Goal: Information Seeking & Learning: Learn about a topic

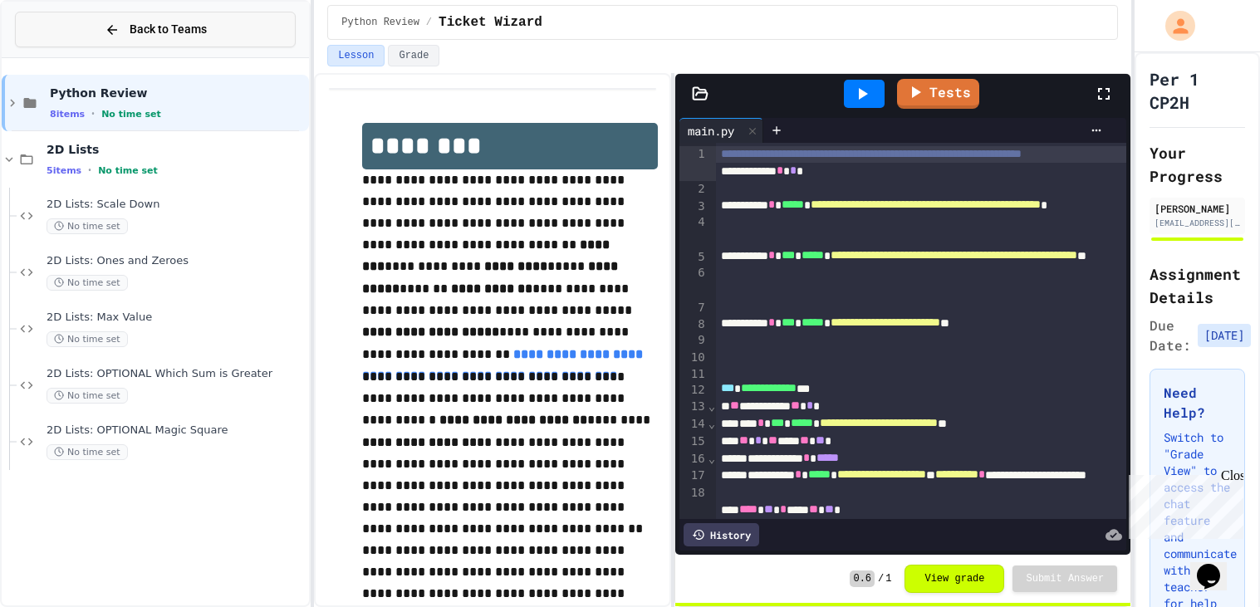
click at [155, 24] on span "Back to Teams" at bounding box center [168, 29] width 77 height 17
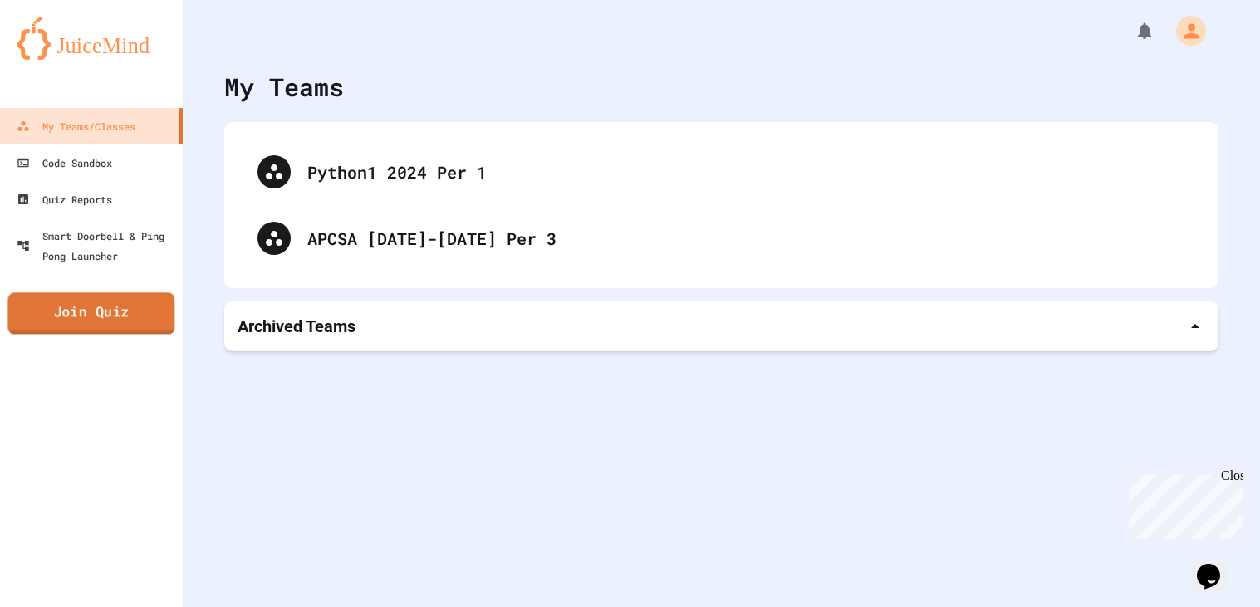
click at [150, 312] on link "Join Quiz" at bounding box center [90, 313] width 167 height 42
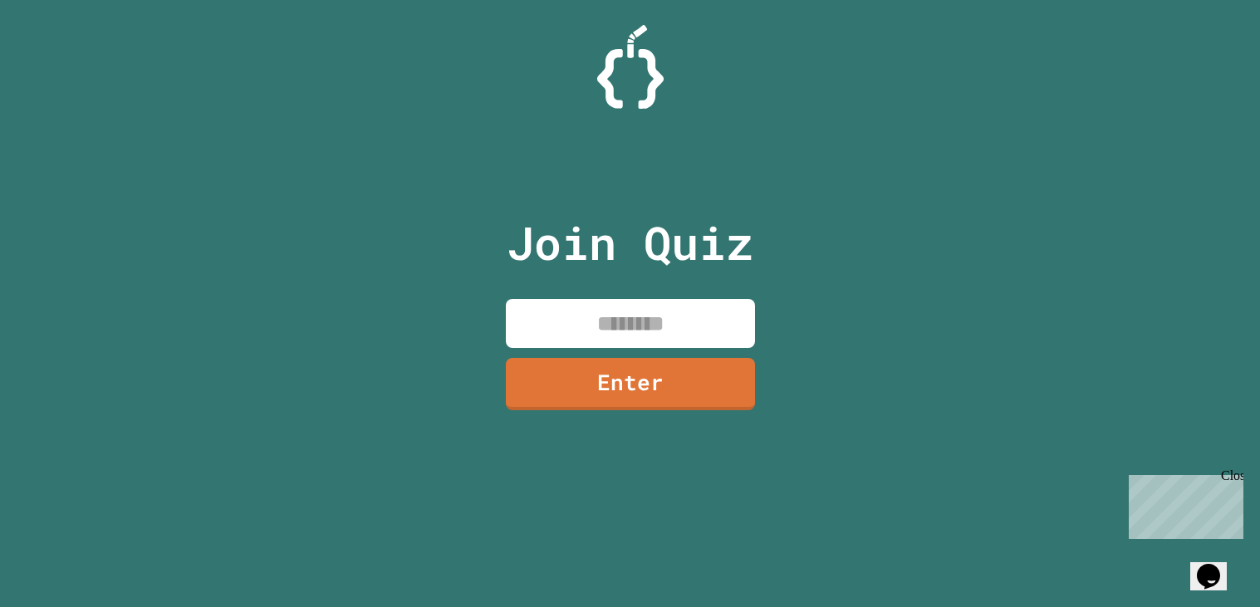
click at [538, 302] on input at bounding box center [630, 323] width 249 height 49
type input "********"
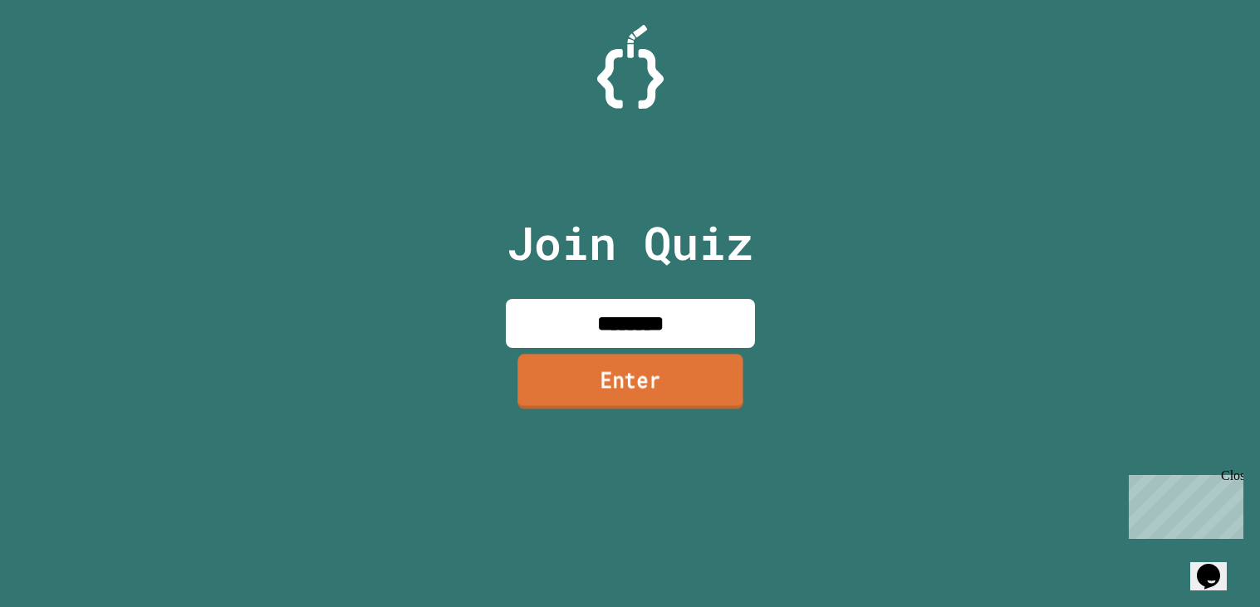
click at [572, 367] on link "Enter" at bounding box center [631, 381] width 226 height 55
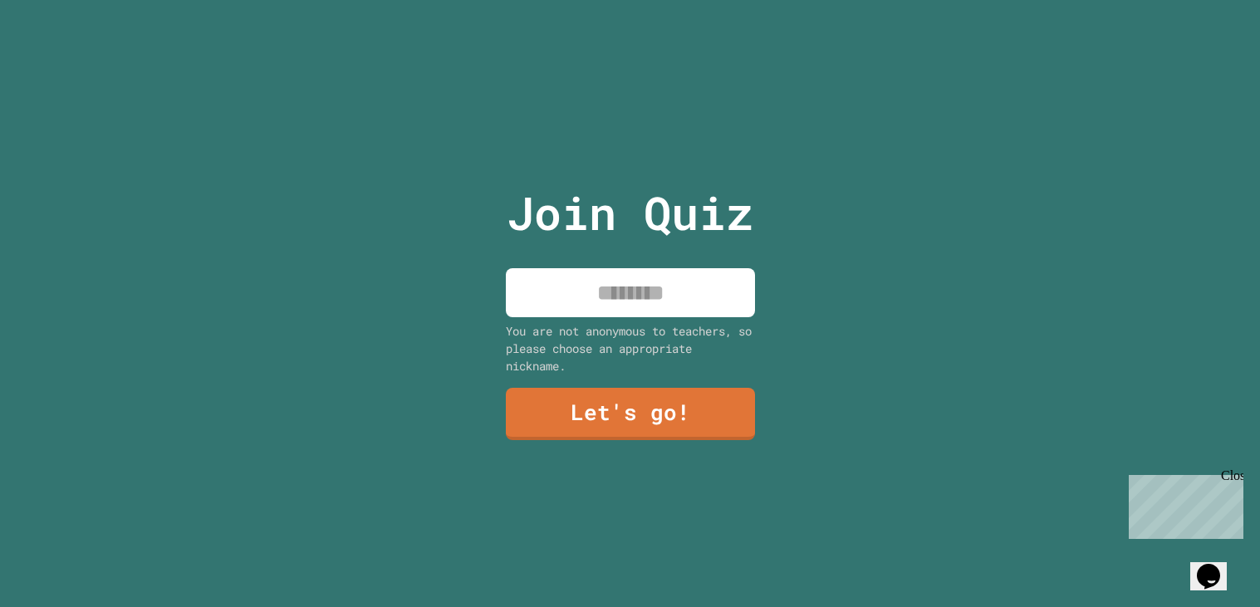
click at [587, 302] on input at bounding box center [630, 292] width 249 height 49
type input "*****"
click at [545, 420] on link "Let's go!" at bounding box center [631, 412] width 248 height 55
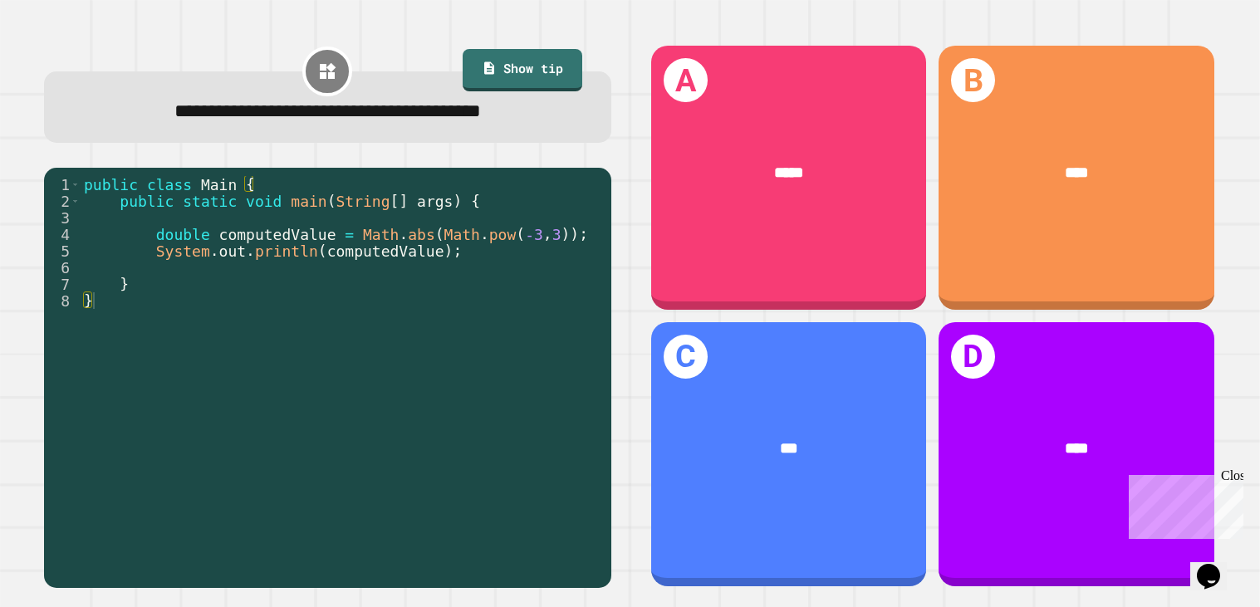
click at [1129, 395] on div "D ****" at bounding box center [1076, 454] width 275 height 264
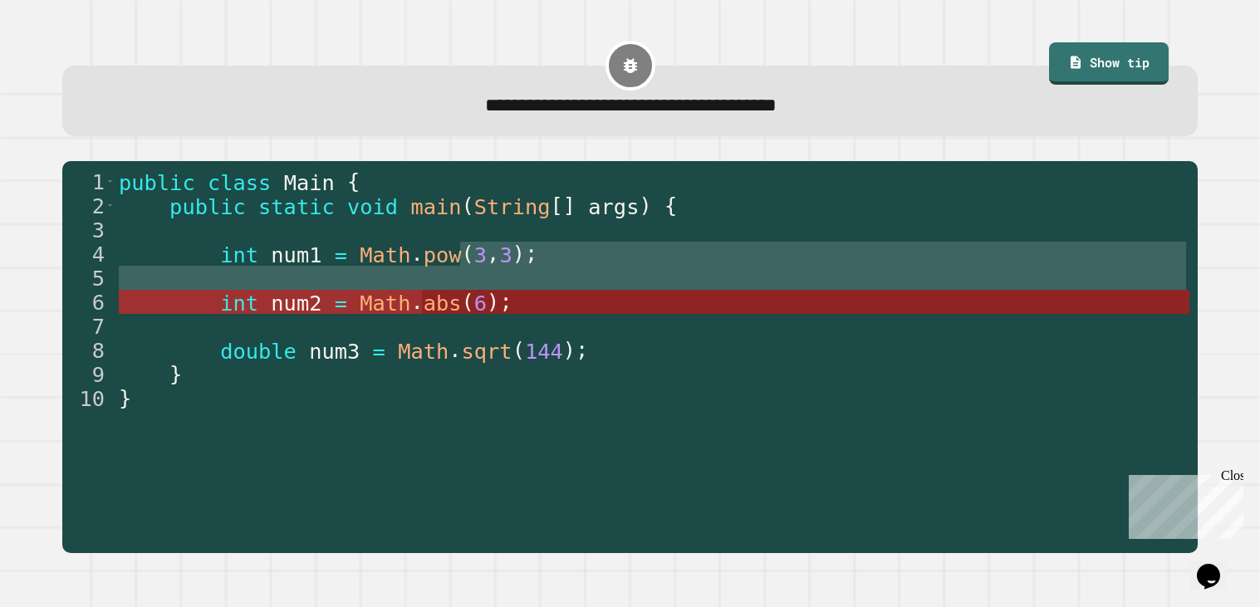
drag, startPoint x: 456, startPoint y: 258, endPoint x: 419, endPoint y: 304, distance: 59.0
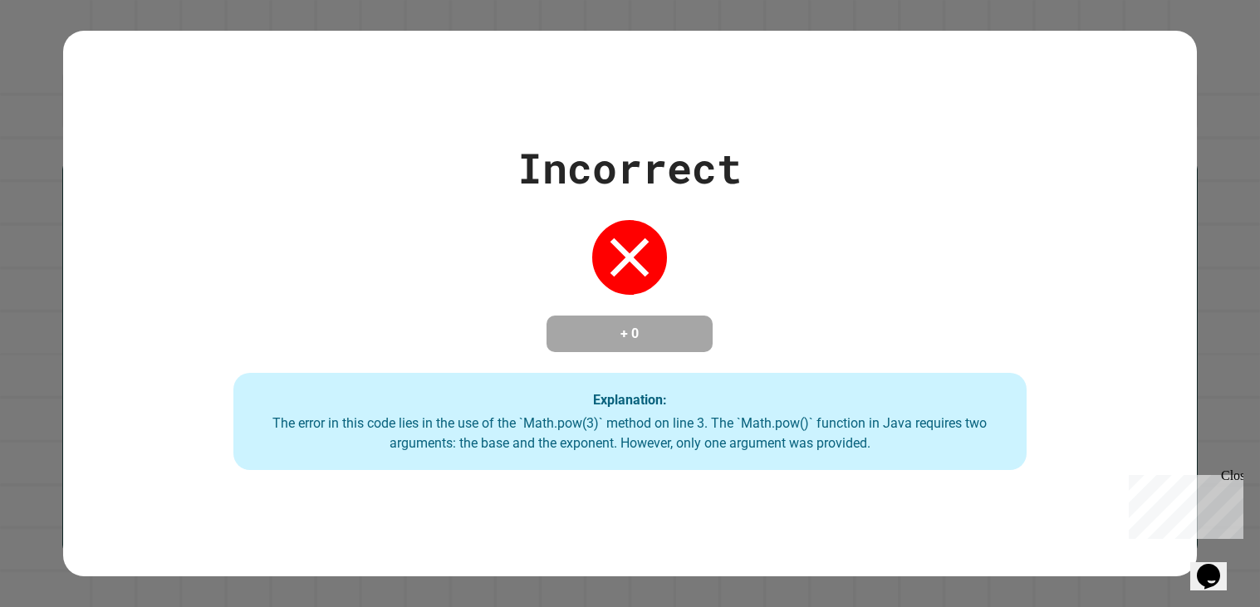
click at [419, 304] on div "Incorrect + 0 Explanation: The error in this code lies in the use of the `Math.…" at bounding box center [630, 304] width 1134 height 334
click at [522, 269] on div "Incorrect + 0 Explanation: The error in this code lies in the use of the `Math.…" at bounding box center [630, 304] width 1134 height 334
drag, startPoint x: 624, startPoint y: 383, endPoint x: 659, endPoint y: 347, distance: 49.9
click at [659, 347] on div "Incorrect + 0 Explanation: The error in this code lies in the use of the `Math.…" at bounding box center [630, 304] width 1134 height 334
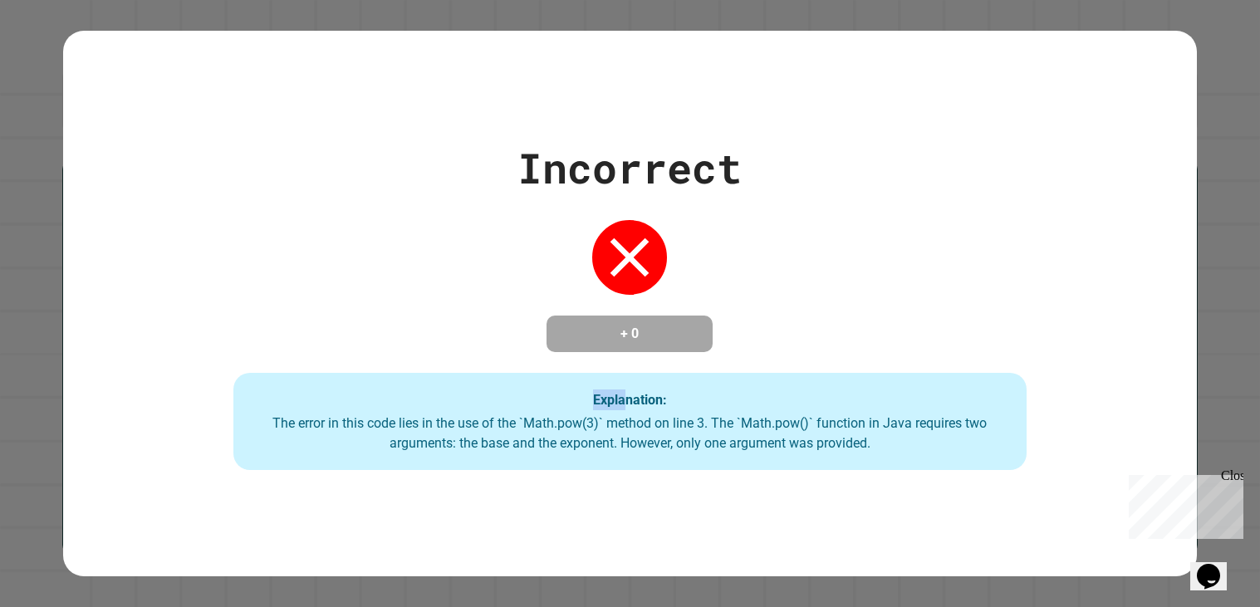
click at [659, 344] on h4 "+ 0" at bounding box center [629, 334] width 133 height 20
drag, startPoint x: 659, startPoint y: 347, endPoint x: 618, endPoint y: 260, distance: 96.3
click at [618, 260] on div "Incorrect + 0 Explanation: The error in this code lies in the use of the `Math.…" at bounding box center [630, 304] width 1134 height 334
drag, startPoint x: 618, startPoint y: 260, endPoint x: 682, endPoint y: 417, distance: 169.6
click at [682, 417] on div "Incorrect + 0 Explanation: The error in this code lies in the use of the `Math.…" at bounding box center [630, 304] width 1134 height 334
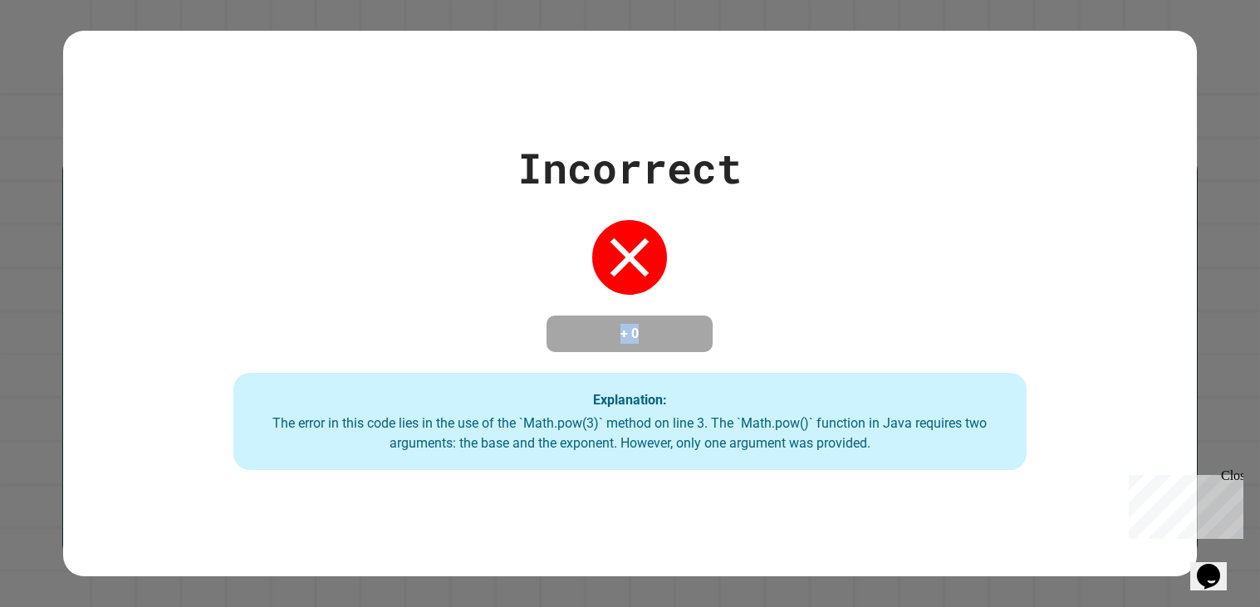
click at [682, 417] on div "Explanation: The error in this code lies in the use of the `Math.pow(3)` method…" at bounding box center [630, 422] width 794 height 98
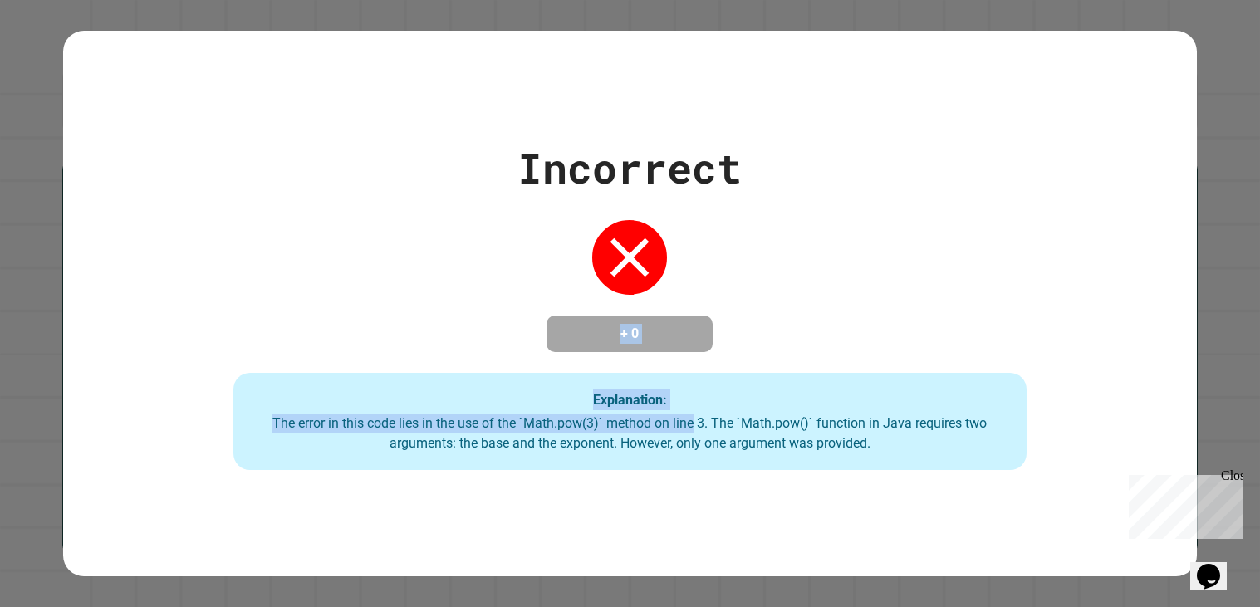
drag, startPoint x: 682, startPoint y: 417, endPoint x: 591, endPoint y: 307, distance: 142.8
click at [591, 307] on div "Incorrect + 0 Explanation: The error in this code lies in the use of the `Math.…" at bounding box center [630, 304] width 1134 height 334
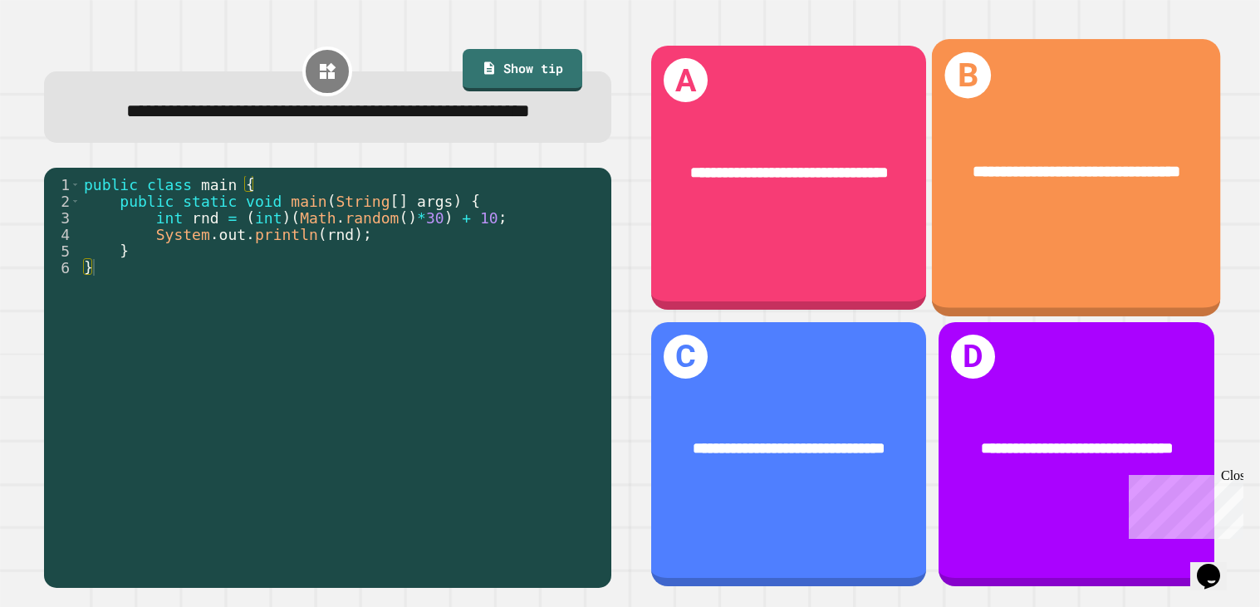
click at [1014, 236] on div "**********" at bounding box center [1076, 178] width 289 height 277
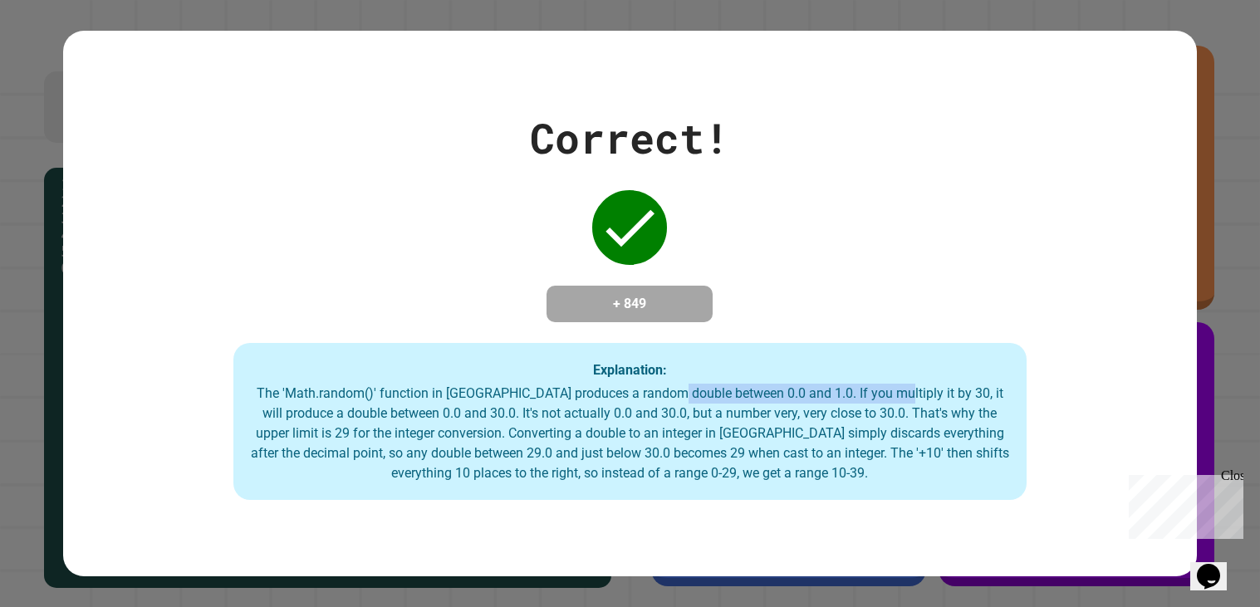
drag, startPoint x: 677, startPoint y: 394, endPoint x: 884, endPoint y: 400, distance: 207.0
click at [884, 400] on div "The 'Math.random()' function in [GEOGRAPHIC_DATA] produces a random double betw…" at bounding box center [630, 434] width 761 height 100
drag, startPoint x: 884, startPoint y: 400, endPoint x: 725, endPoint y: 391, distance: 158.9
click at [725, 391] on div "The 'Math.random()' function in [GEOGRAPHIC_DATA] produces a random double betw…" at bounding box center [630, 434] width 761 height 100
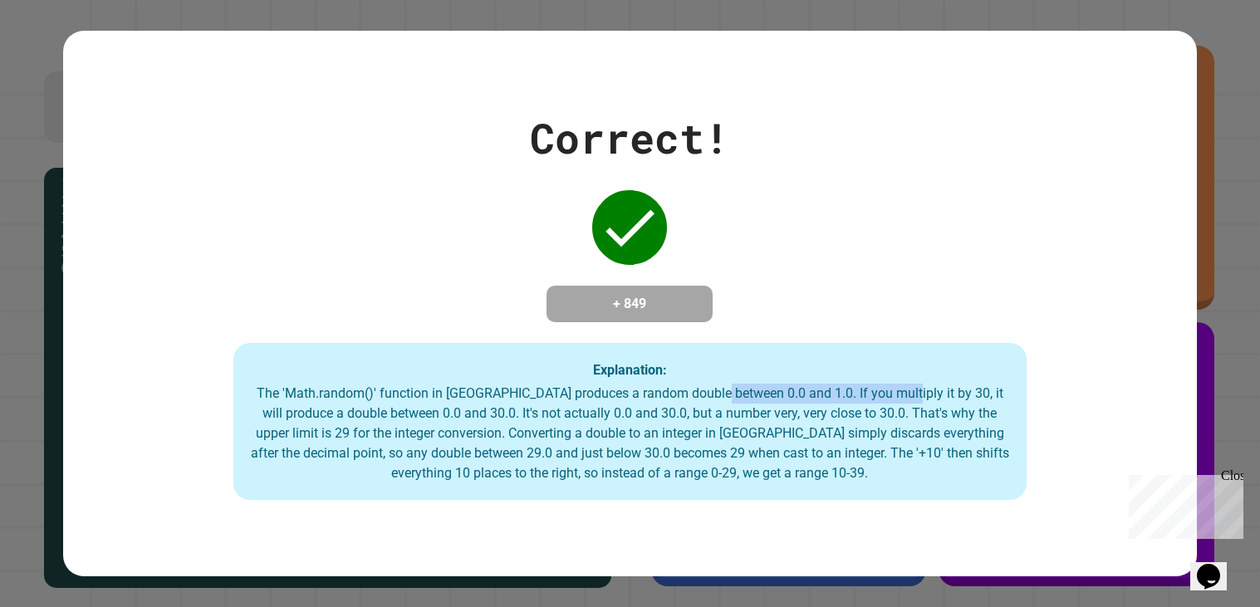
click at [725, 391] on div "The 'Math.random()' function in [GEOGRAPHIC_DATA] produces a random double betw…" at bounding box center [630, 434] width 761 height 100
drag, startPoint x: 725, startPoint y: 391, endPoint x: 444, endPoint y: 414, distance: 282.5
click at [444, 414] on div "The 'Math.random()' function in [GEOGRAPHIC_DATA] produces a random double betw…" at bounding box center [630, 434] width 761 height 100
click at [420, 415] on div "The 'Math.random()' function in [GEOGRAPHIC_DATA] produces a random double betw…" at bounding box center [630, 434] width 761 height 100
drag, startPoint x: 420, startPoint y: 415, endPoint x: 605, endPoint y: 414, distance: 185.3
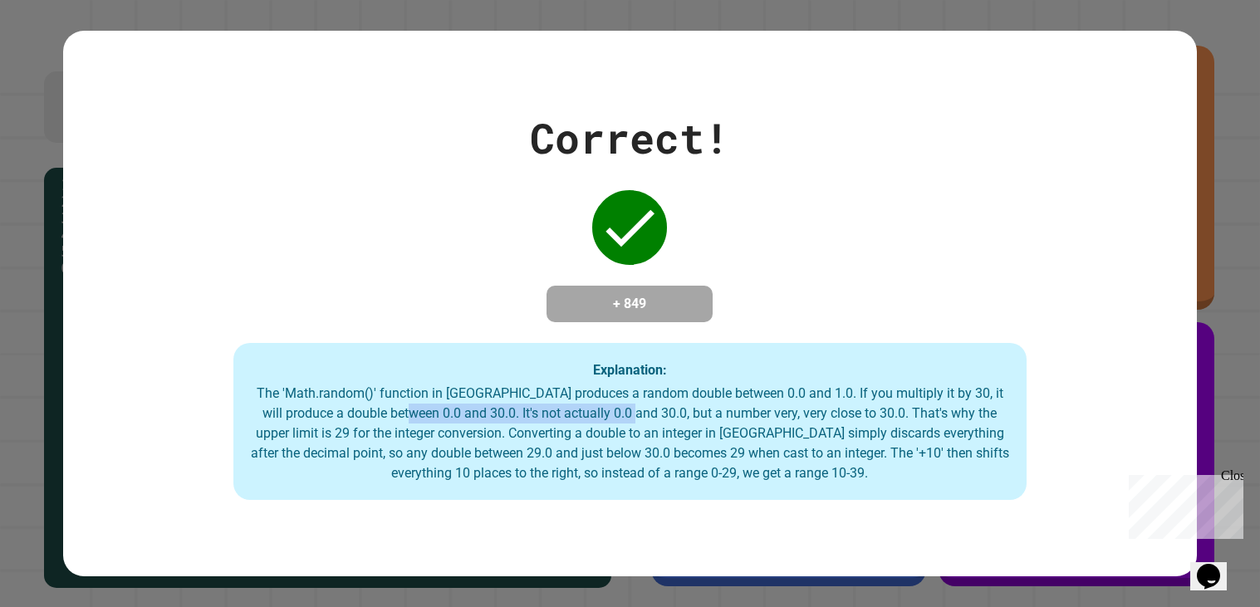
click at [605, 414] on div "The 'Math.random()' function in [GEOGRAPHIC_DATA] produces a random double betw…" at bounding box center [630, 434] width 761 height 100
drag, startPoint x: 605, startPoint y: 414, endPoint x: 799, endPoint y: 425, distance: 194.8
click at [799, 425] on div "The 'Math.random()' function in [GEOGRAPHIC_DATA] produces a random double betw…" at bounding box center [630, 434] width 761 height 100
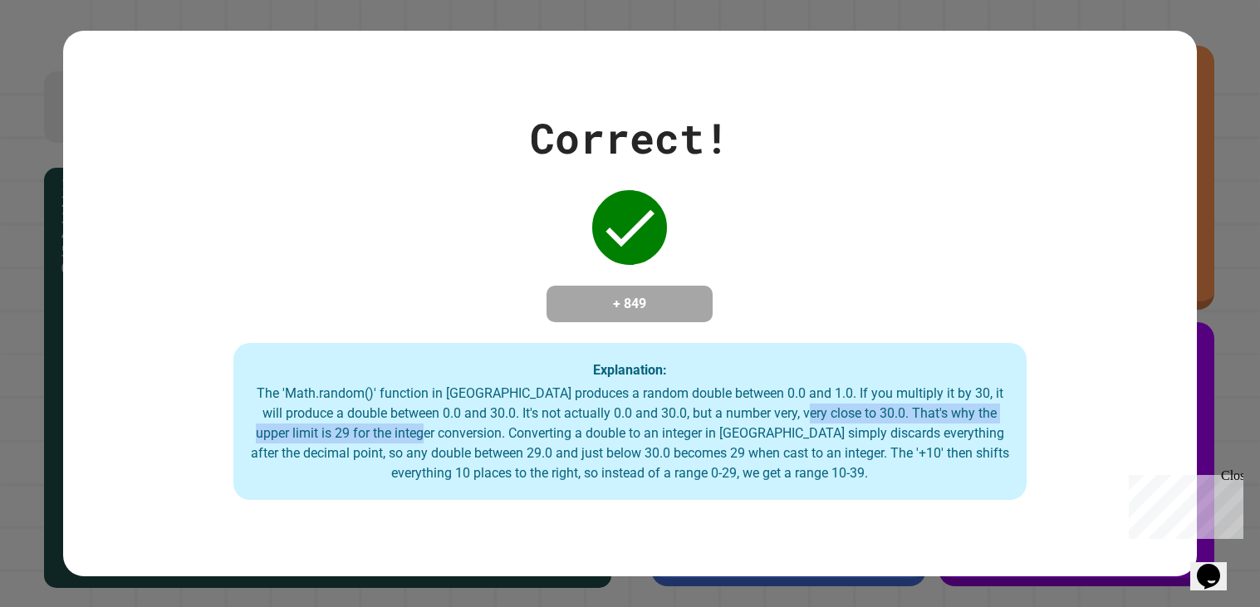
drag, startPoint x: 799, startPoint y: 425, endPoint x: 406, endPoint y: 442, distance: 393.3
click at [406, 442] on div "The 'Math.random()' function in [GEOGRAPHIC_DATA] produces a random double betw…" at bounding box center [630, 434] width 761 height 100
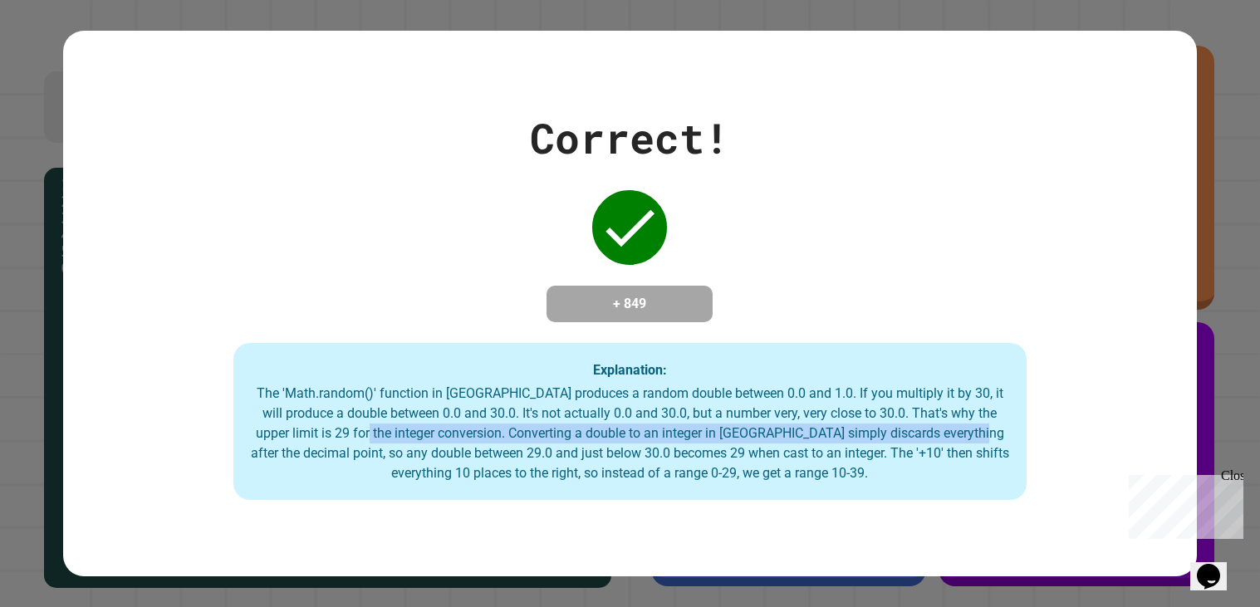
drag, startPoint x: 406, startPoint y: 442, endPoint x: 947, endPoint y: 442, distance: 540.9
click at [947, 442] on div "The 'Math.random()' function in [GEOGRAPHIC_DATA] produces a random double betw…" at bounding box center [630, 434] width 761 height 100
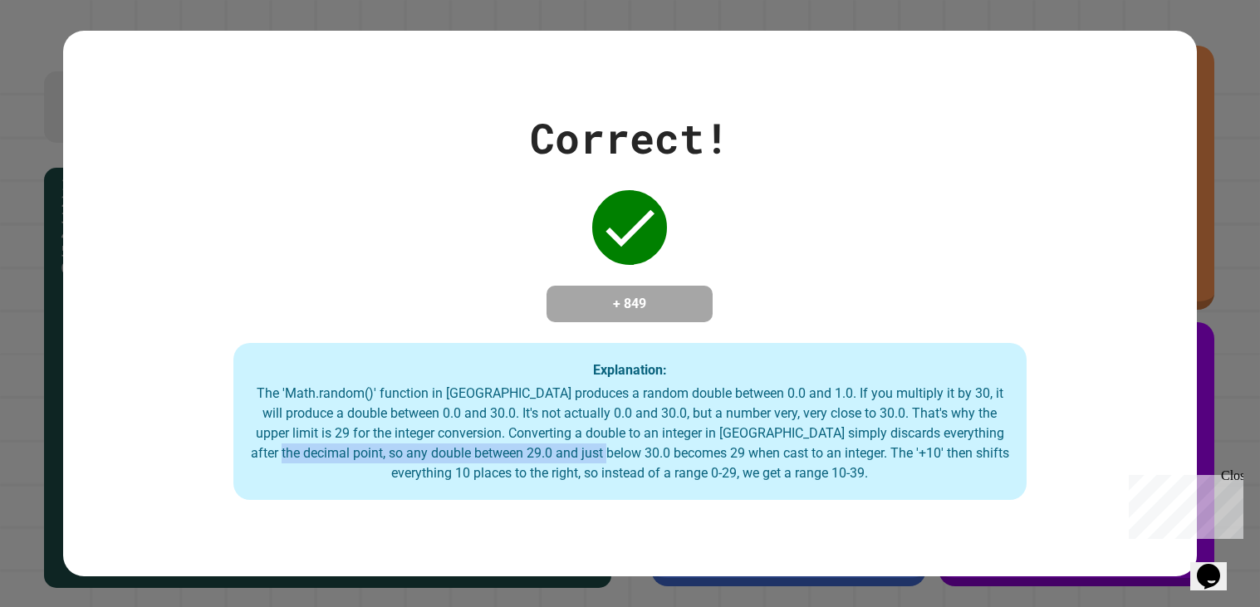
drag, startPoint x: 237, startPoint y: 457, endPoint x: 610, endPoint y: 460, distance: 373.1
click at [610, 460] on div "Explanation: The 'Math.random()' function in [GEOGRAPHIC_DATA] produces a rando…" at bounding box center [630, 422] width 794 height 158
click at [826, 174] on div "Correct! + 849 Explanation: The 'Math.random()' function in [GEOGRAPHIC_DATA] p…" at bounding box center [630, 304] width 1134 height 394
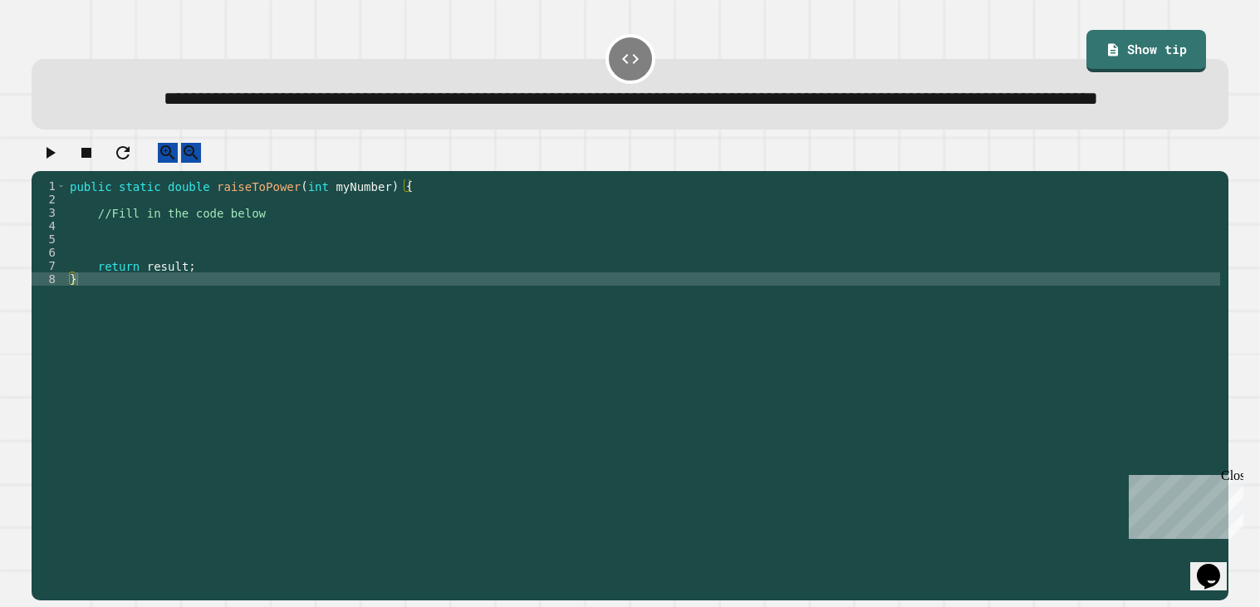
click at [223, 253] on div "public static double raiseToPower ( int myNumber ) { //Fill in the code below r…" at bounding box center [643, 371] width 1154 height 385
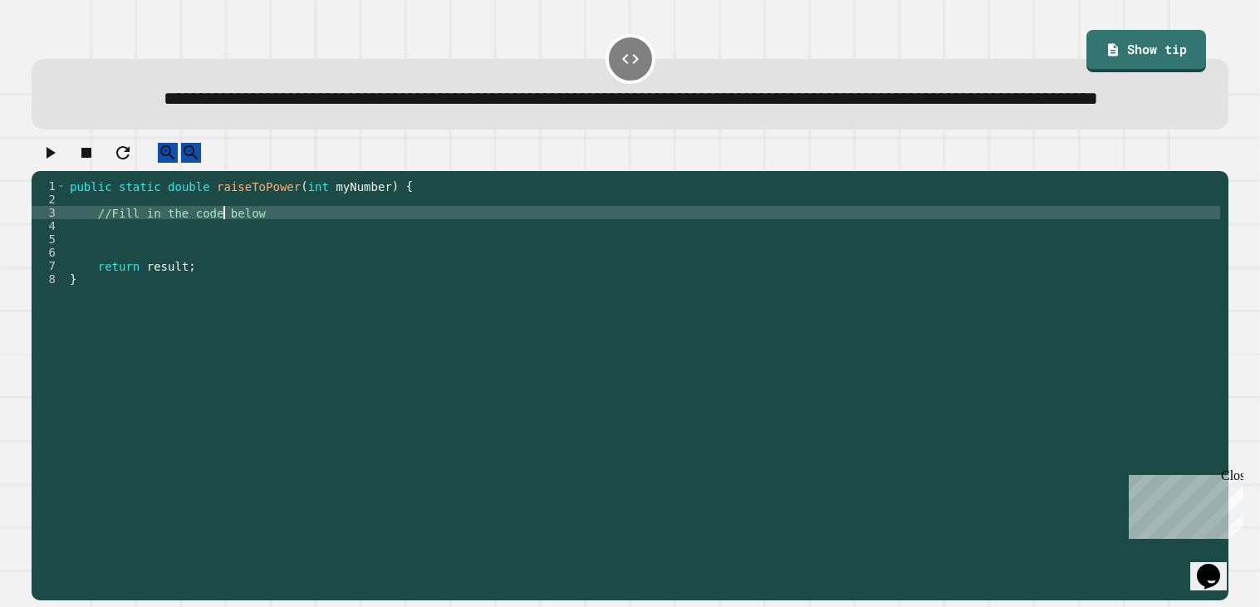
click at [223, 253] on div "public static double raiseToPower ( int myNumber ) { //Fill in the code below r…" at bounding box center [643, 371] width 1154 height 385
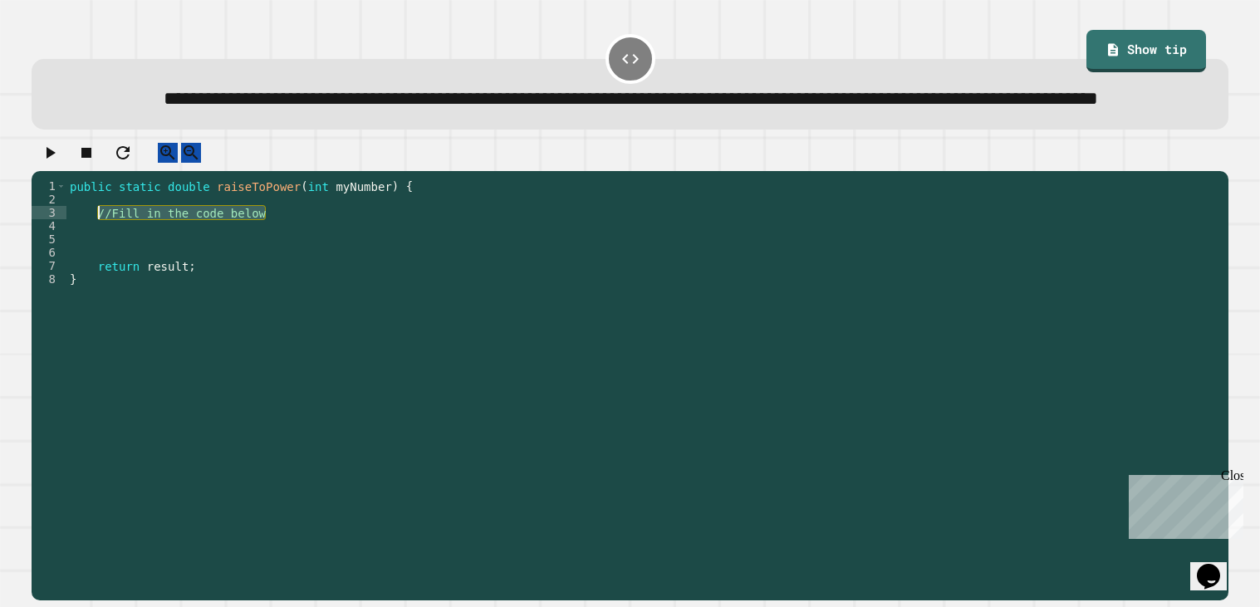
drag, startPoint x: 268, startPoint y: 262, endPoint x: 100, endPoint y: 258, distance: 168.7
click at [100, 258] on div "public static double raiseToPower ( int myNumber ) { //Fill in the code below r…" at bounding box center [643, 371] width 1154 height 385
click at [106, 267] on div "public static double raiseToPower ( int myNumber ) { //Fill in the code below r…" at bounding box center [643, 371] width 1154 height 385
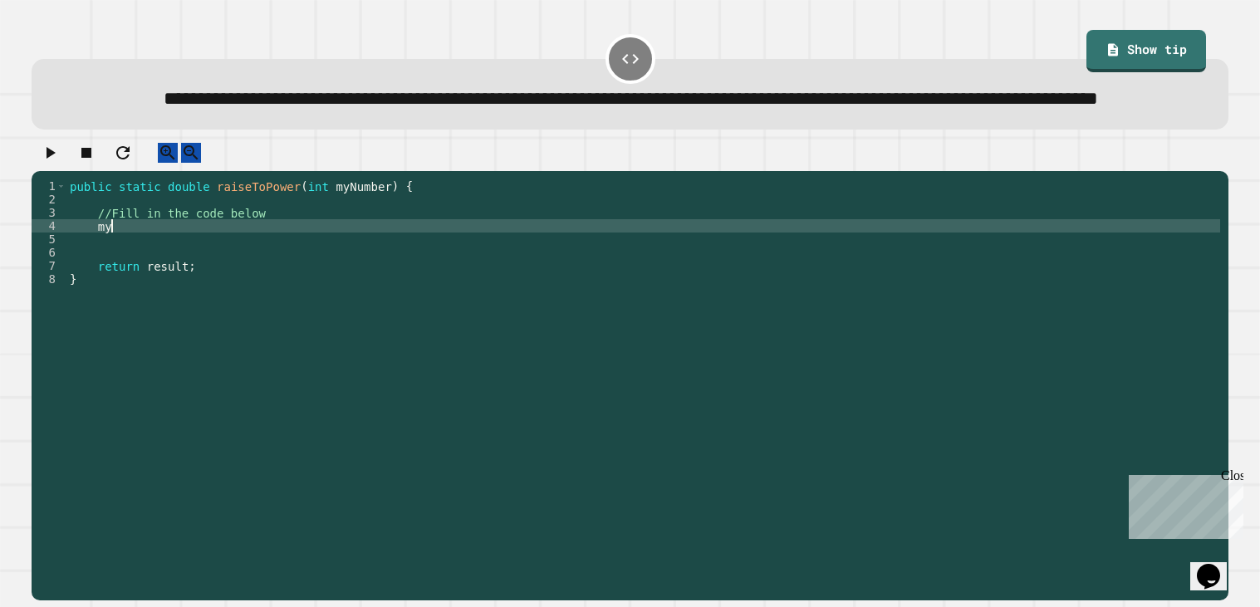
type textarea "*"
click at [60, 164] on button "button" at bounding box center [50, 153] width 20 height 21
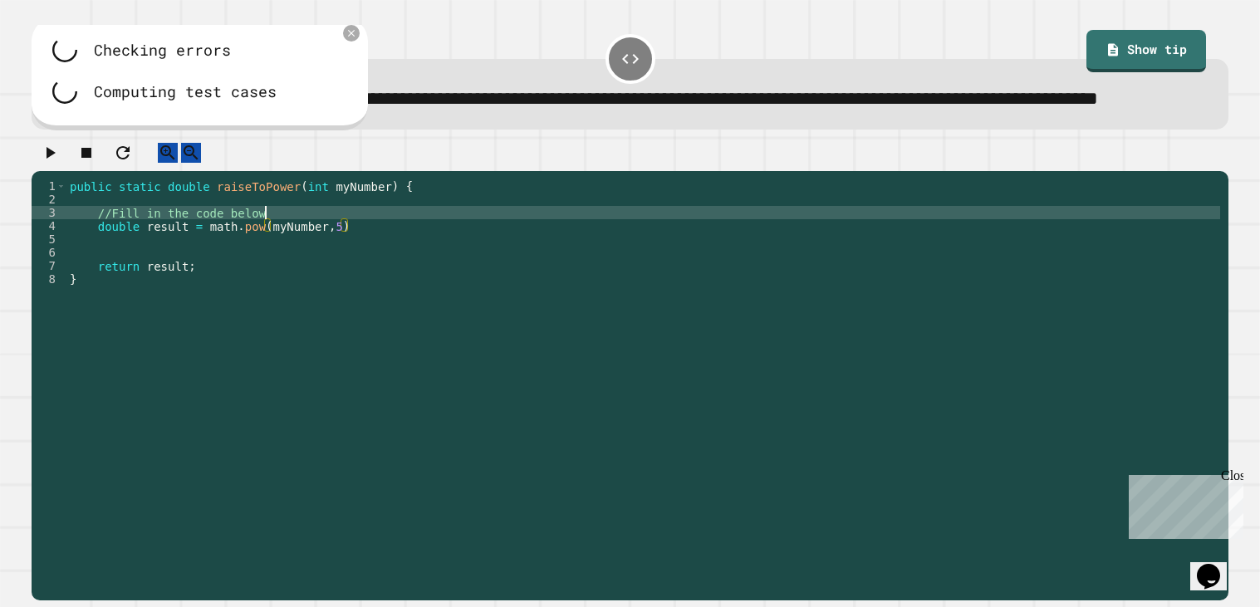
click at [348, 261] on div "public static double raiseToPower ( int myNumber ) { //Fill in the code below d…" at bounding box center [643, 371] width 1154 height 385
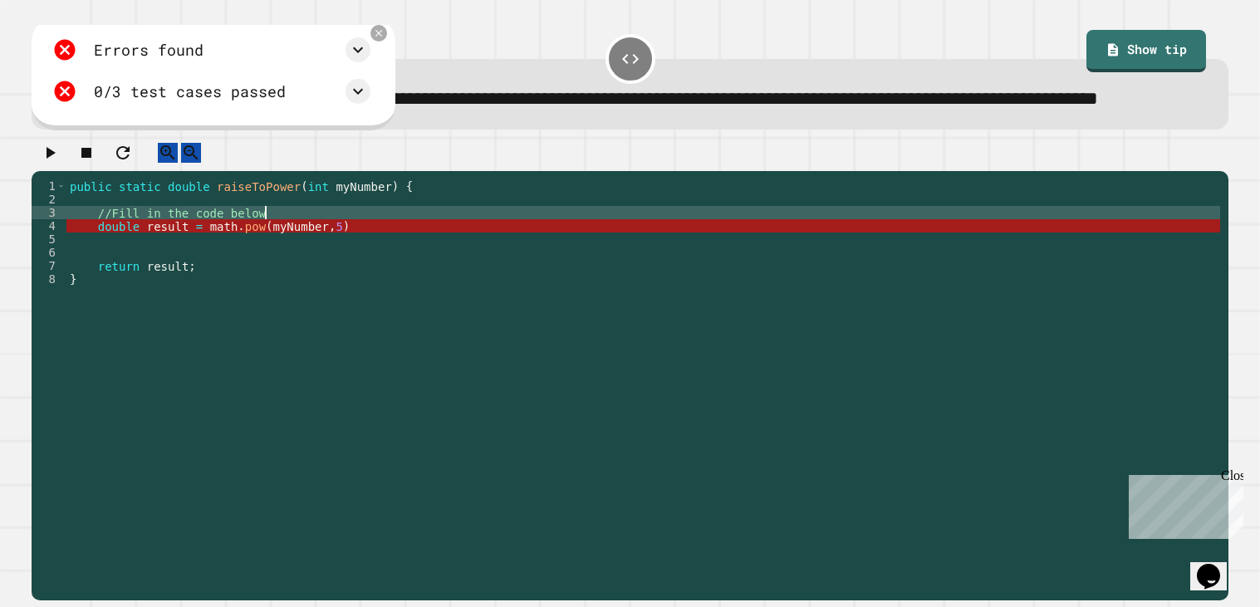
click at [351, 268] on div "public static double raiseToPower ( int myNumber ) { //Fill in the code below d…" at bounding box center [643, 371] width 1154 height 385
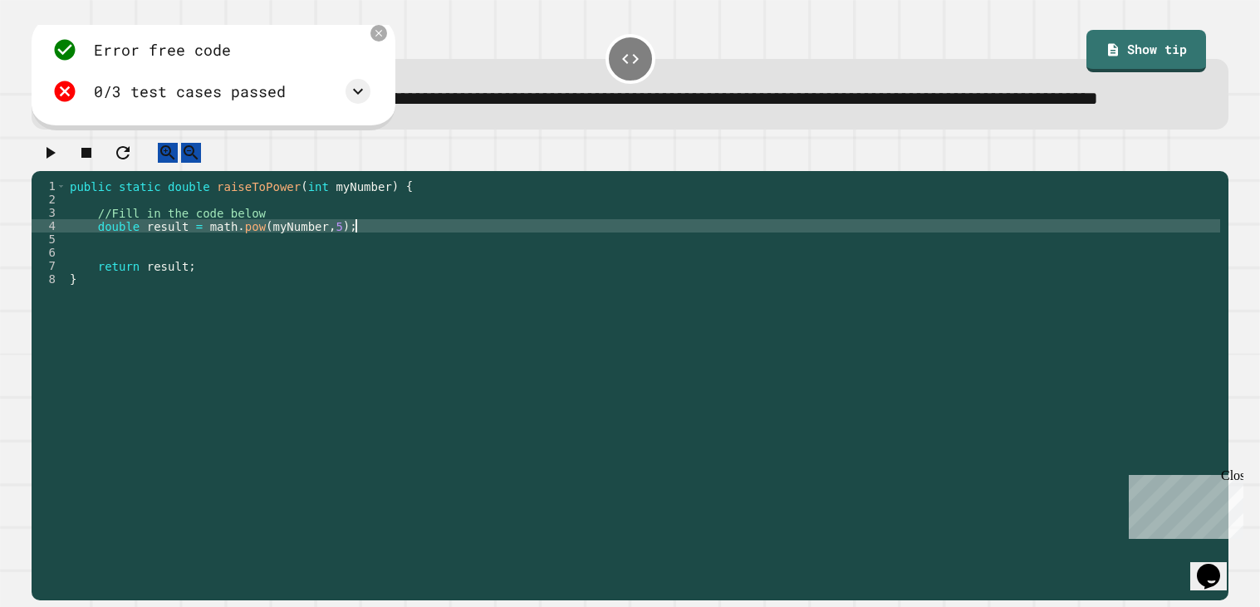
scroll to position [0, 19]
click at [60, 163] on icon "button" at bounding box center [50, 153] width 20 height 20
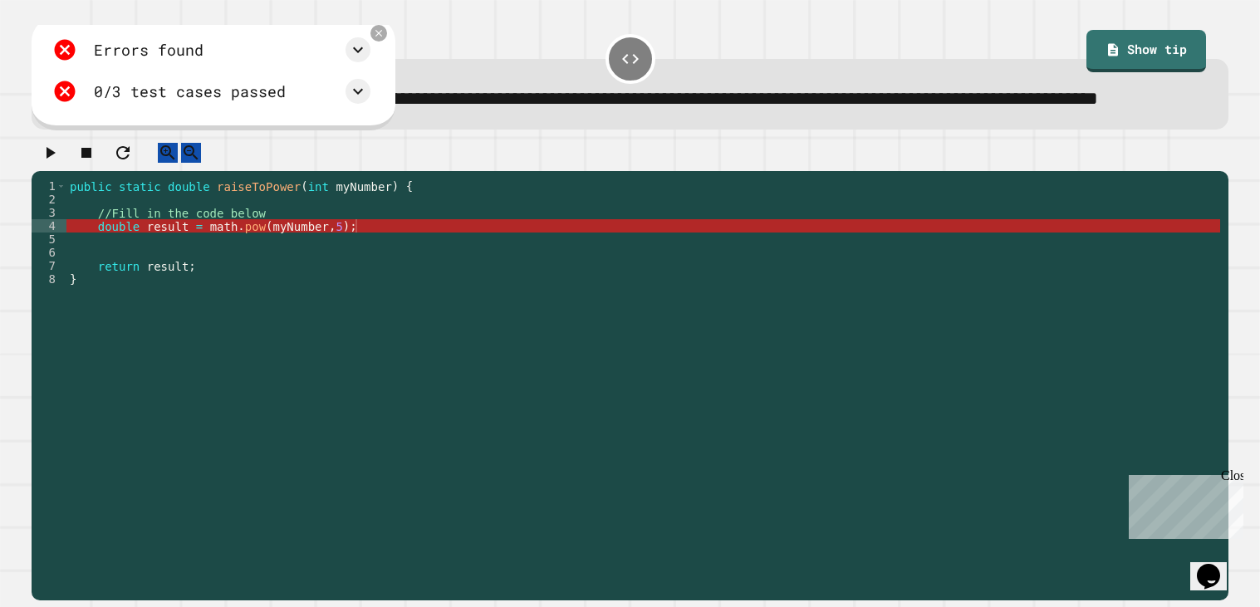
click at [356, 268] on div "public static double raiseToPower ( int myNumber ) { //Fill in the code below d…" at bounding box center [643, 371] width 1154 height 385
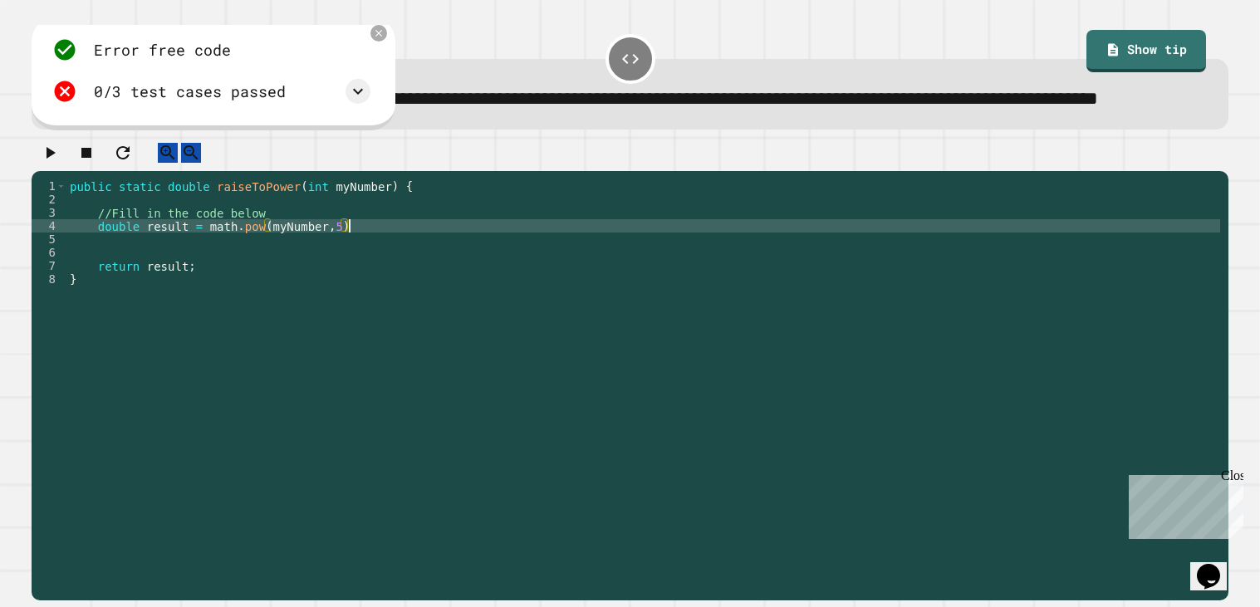
click at [545, 172] on div at bounding box center [630, 157] width 1197 height 29
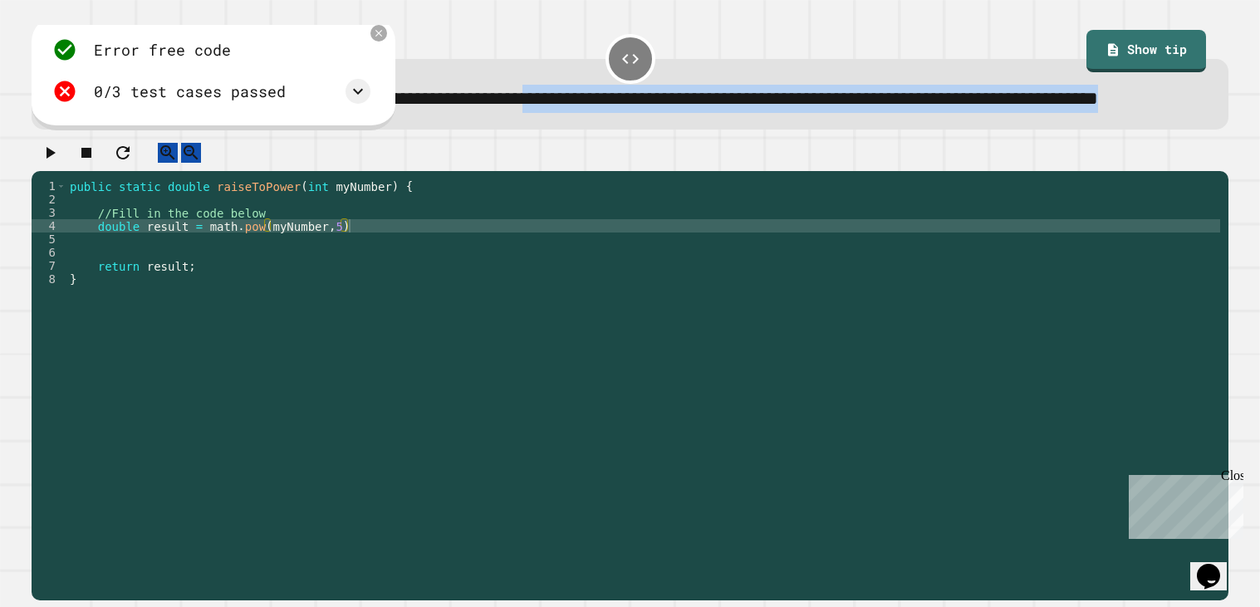
drag, startPoint x: 603, startPoint y: 95, endPoint x: 1071, endPoint y: 128, distance: 468.9
click at [1071, 114] on div "**********" at bounding box center [630, 99] width 1147 height 29
click at [56, 163] on icon "button" at bounding box center [50, 153] width 20 height 20
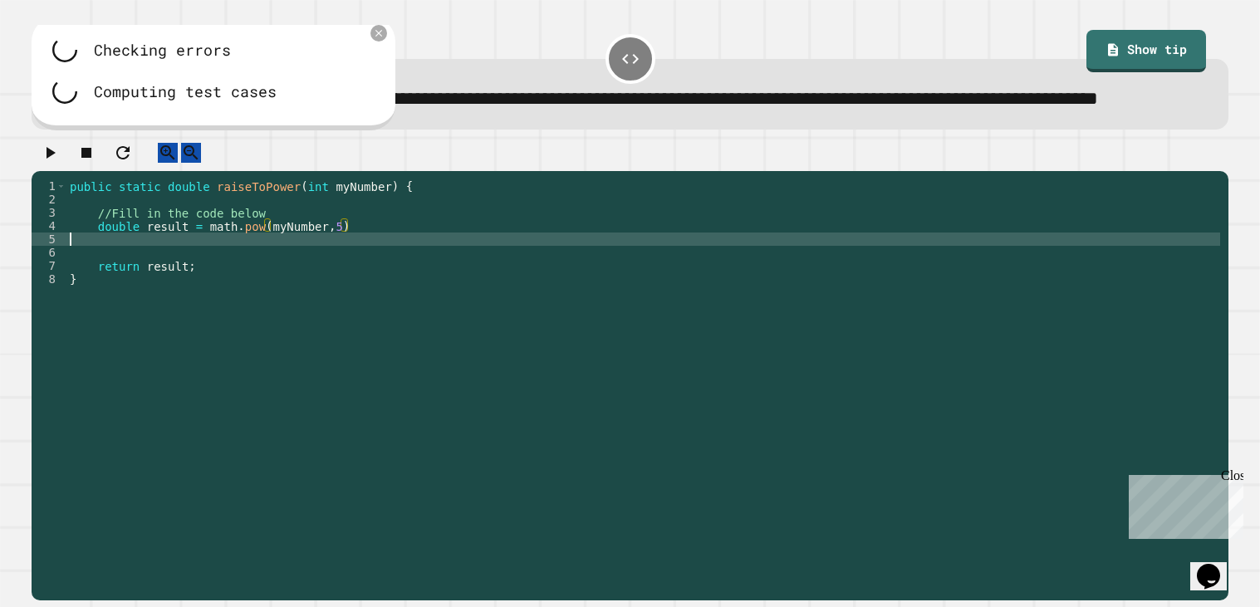
click at [356, 282] on div "public static double raiseToPower ( int myNumber ) { //Fill in the code below d…" at bounding box center [643, 371] width 1154 height 385
click at [356, 275] on div "public static double raiseToPower ( int myNumber ) { //Fill in the code below d…" at bounding box center [643, 371] width 1154 height 385
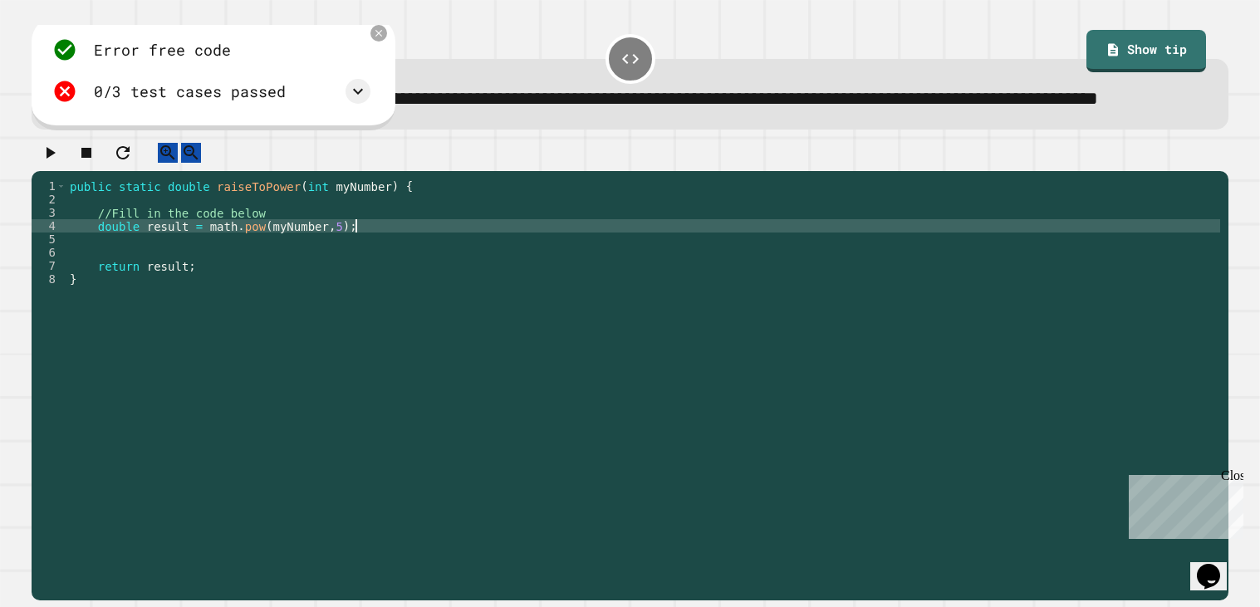
scroll to position [0, 19]
click at [57, 163] on icon "button" at bounding box center [50, 153] width 20 height 20
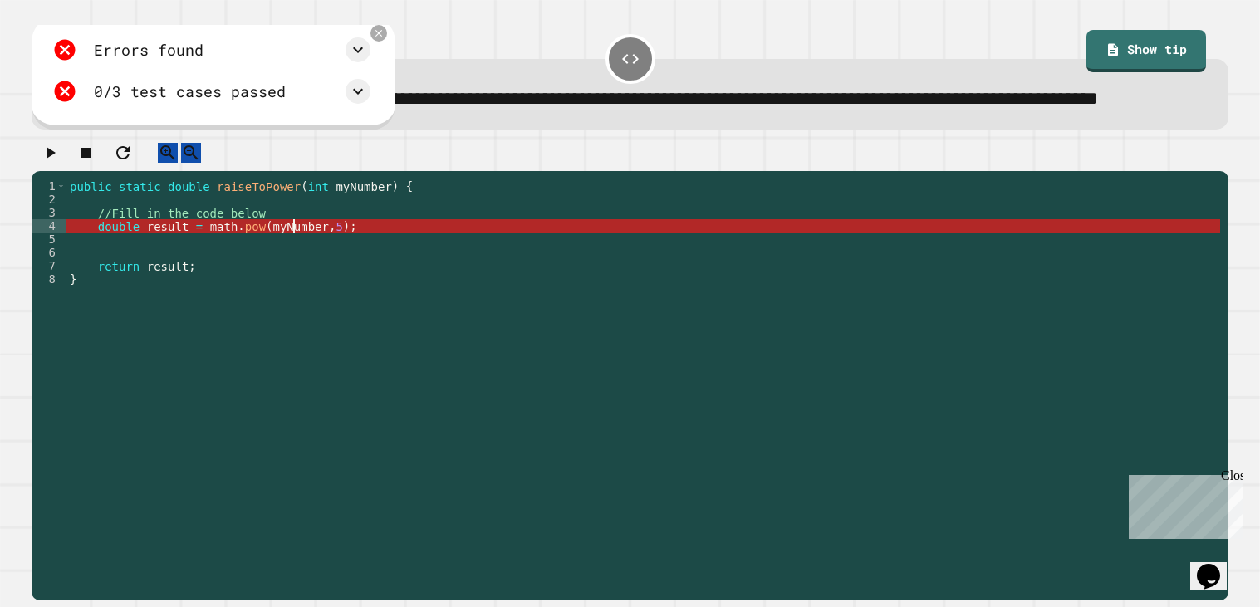
click at [295, 273] on div "public static double raiseToPower ( int myNumber ) { //Fill in the code below d…" at bounding box center [643, 371] width 1154 height 385
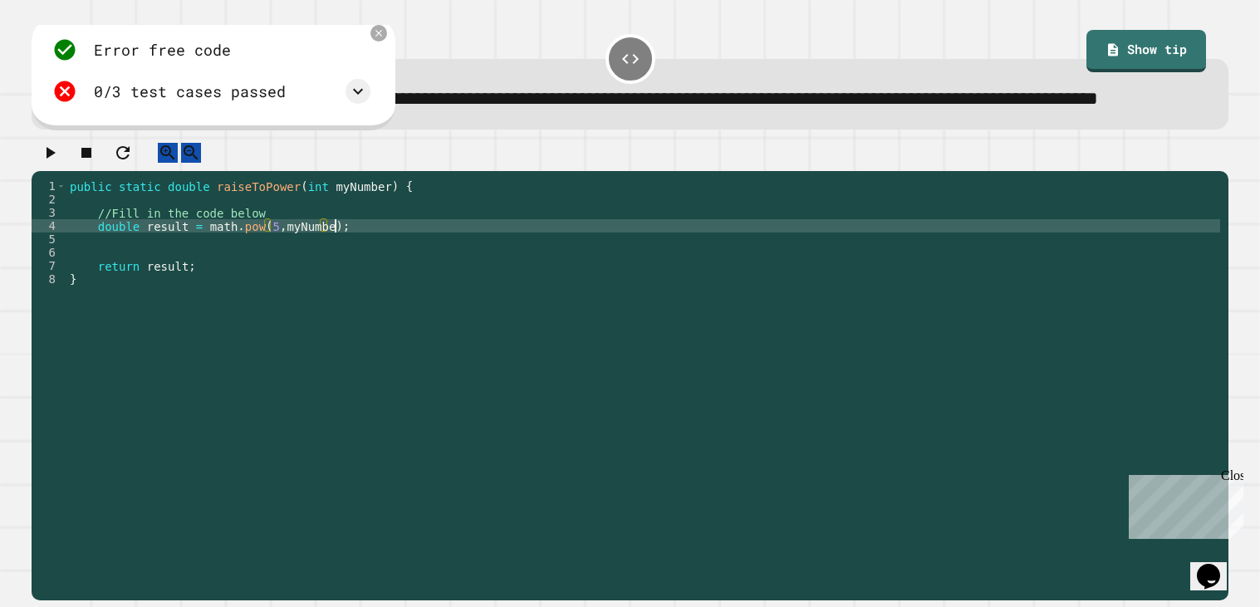
scroll to position [0, 18]
click at [60, 163] on icon "button" at bounding box center [50, 153] width 20 height 20
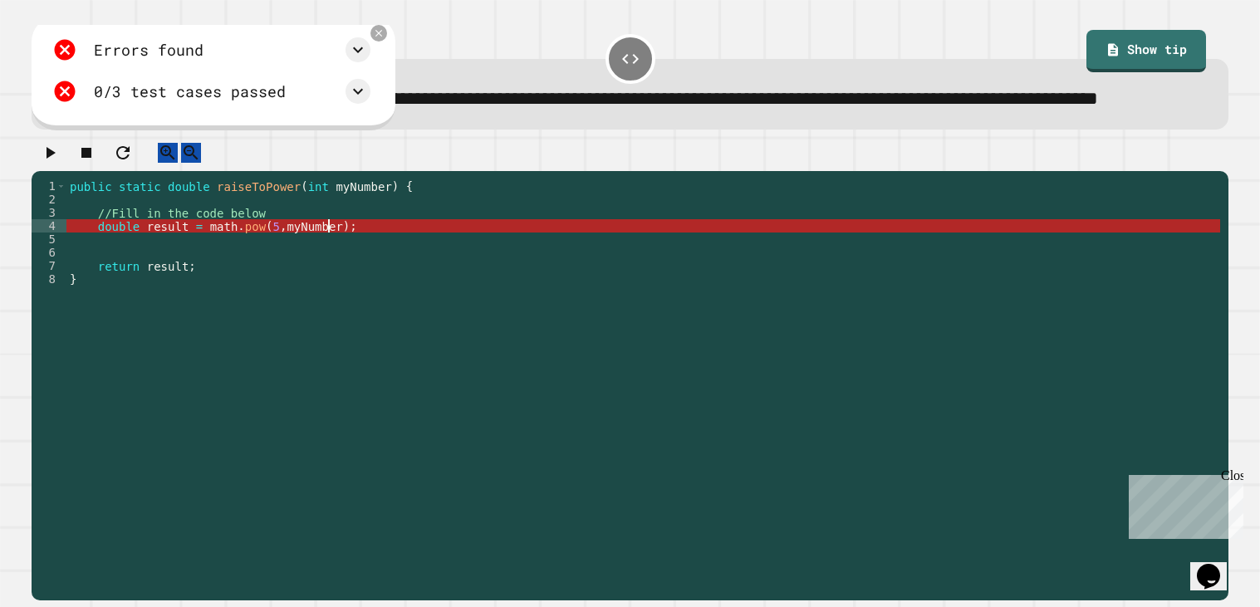
click at [330, 267] on div "public static double raiseToPower ( int myNumber ) { //Fill in the code below d…" at bounding box center [643, 371] width 1154 height 385
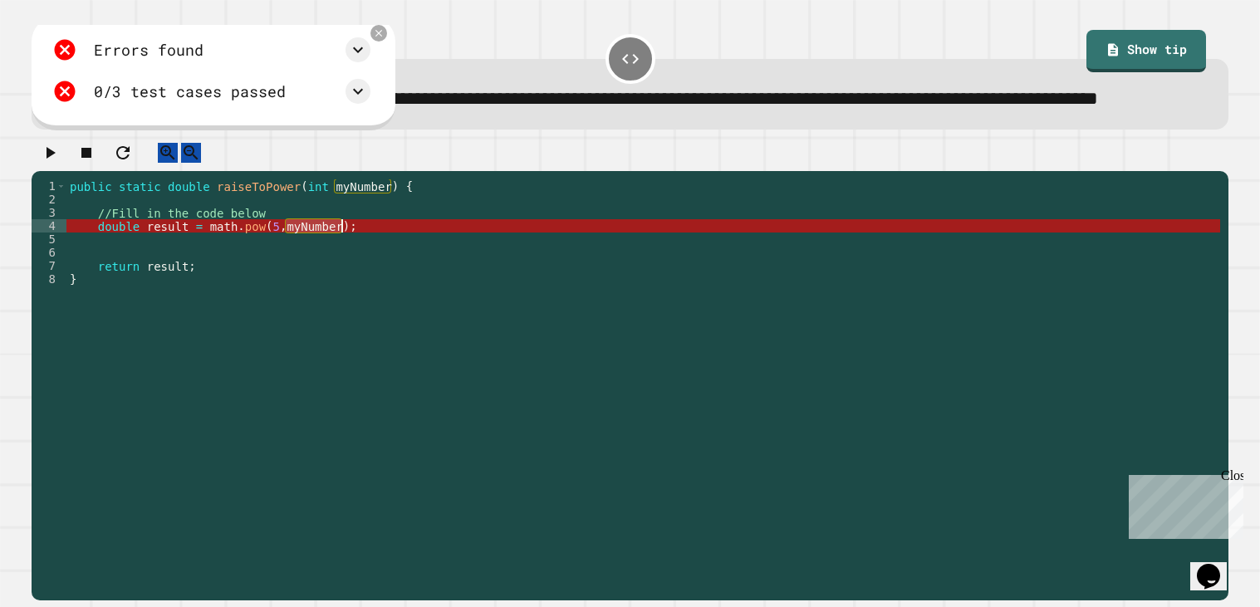
click at [330, 267] on div "public static double raiseToPower ( int myNumber ) { //Fill in the code below d…" at bounding box center [643, 371] width 1154 height 385
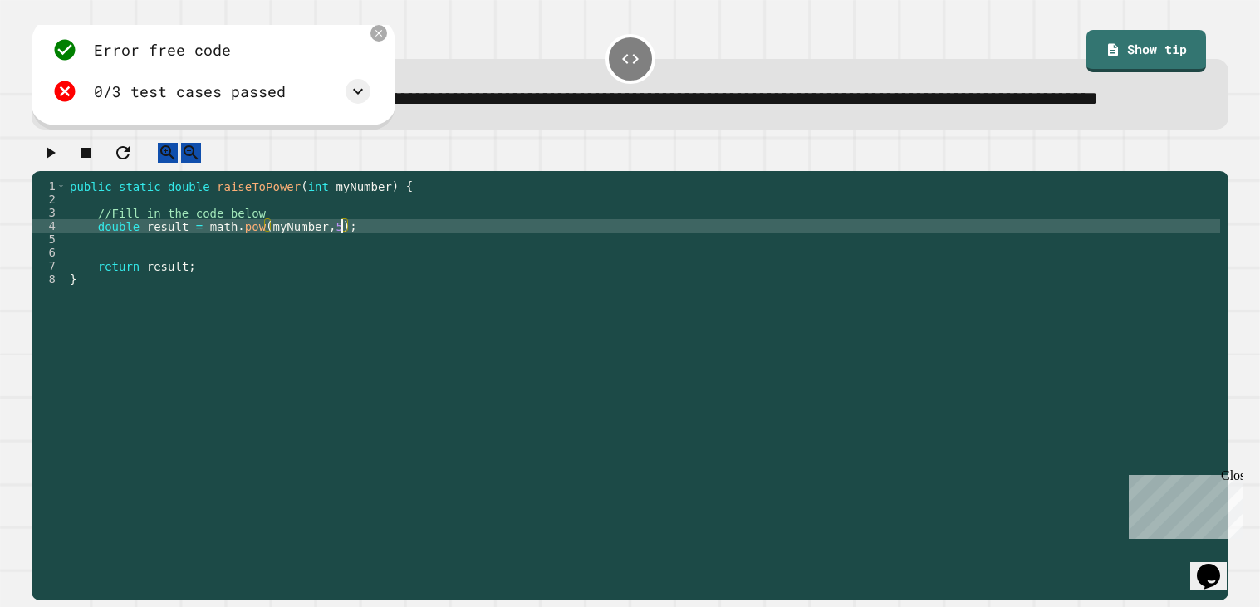
click at [60, 164] on button "button" at bounding box center [50, 153] width 20 height 21
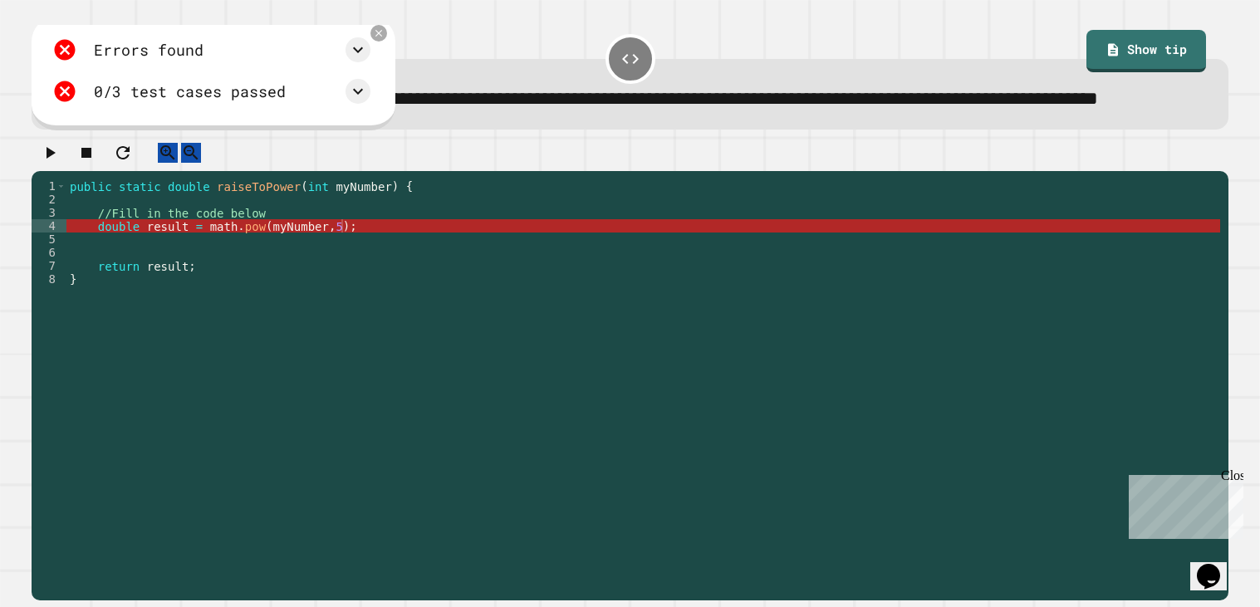
click at [100, 268] on div "public static double raiseToPower ( int myNumber ) { //Fill in the code below d…" at bounding box center [643, 371] width 1154 height 385
click at [214, 276] on div "public static double raiseToPower ( int myNumber ) { //Fill in the code below d…" at bounding box center [643, 371] width 1154 height 385
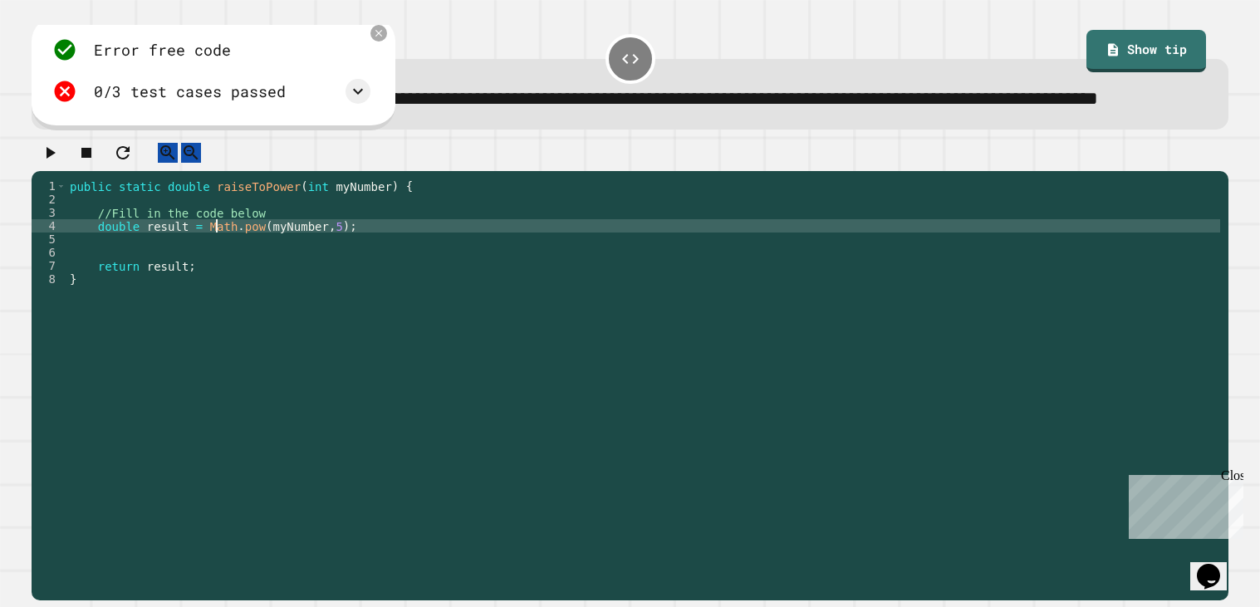
scroll to position [0, 10]
type textarea "**********"
click at [60, 163] on icon "button" at bounding box center [50, 153] width 20 height 20
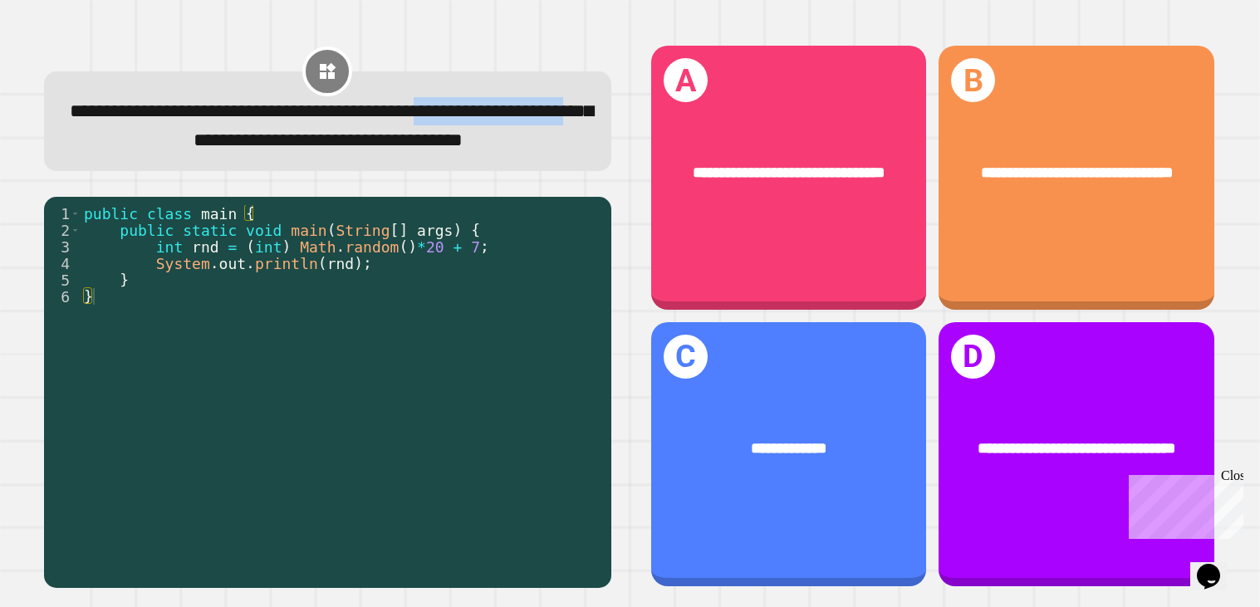
drag, startPoint x: 128, startPoint y: 130, endPoint x: 353, endPoint y: 152, distance: 226.3
click at [353, 150] on span "**********" at bounding box center [331, 125] width 523 height 48
drag, startPoint x: 327, startPoint y: 283, endPoint x: 475, endPoint y: 283, distance: 148.7
click at [475, 283] on div "public class main { public static void main ( String [ ] args ) { int rnd = ( i…" at bounding box center [342, 388] width 523 height 366
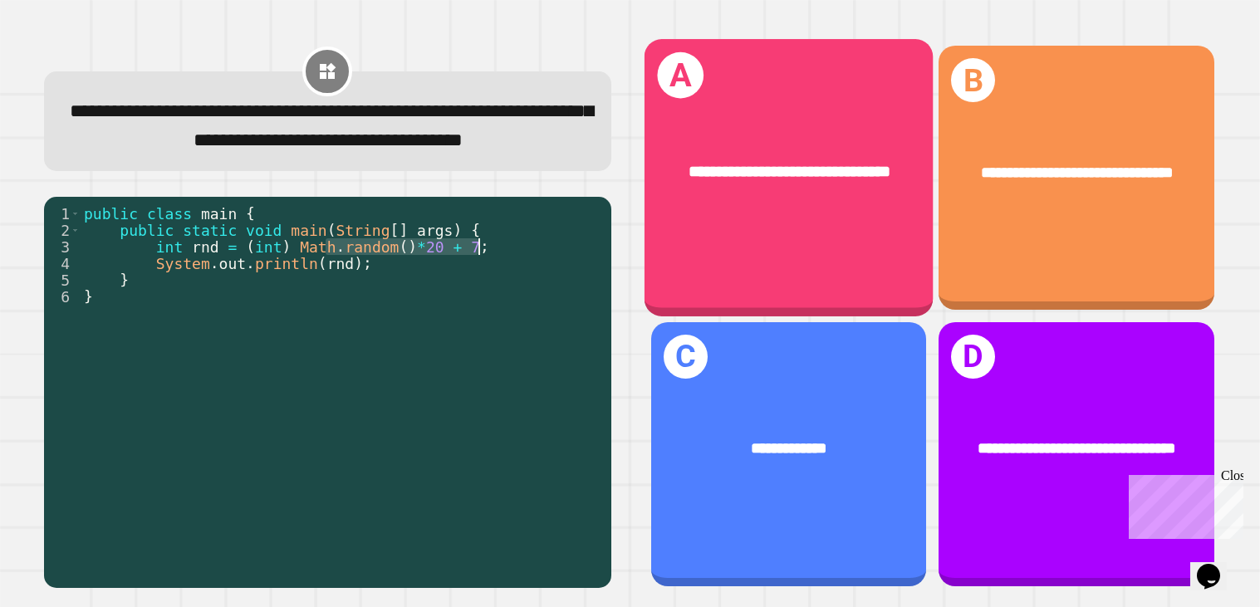
click at [714, 261] on div "**********" at bounding box center [788, 178] width 289 height 277
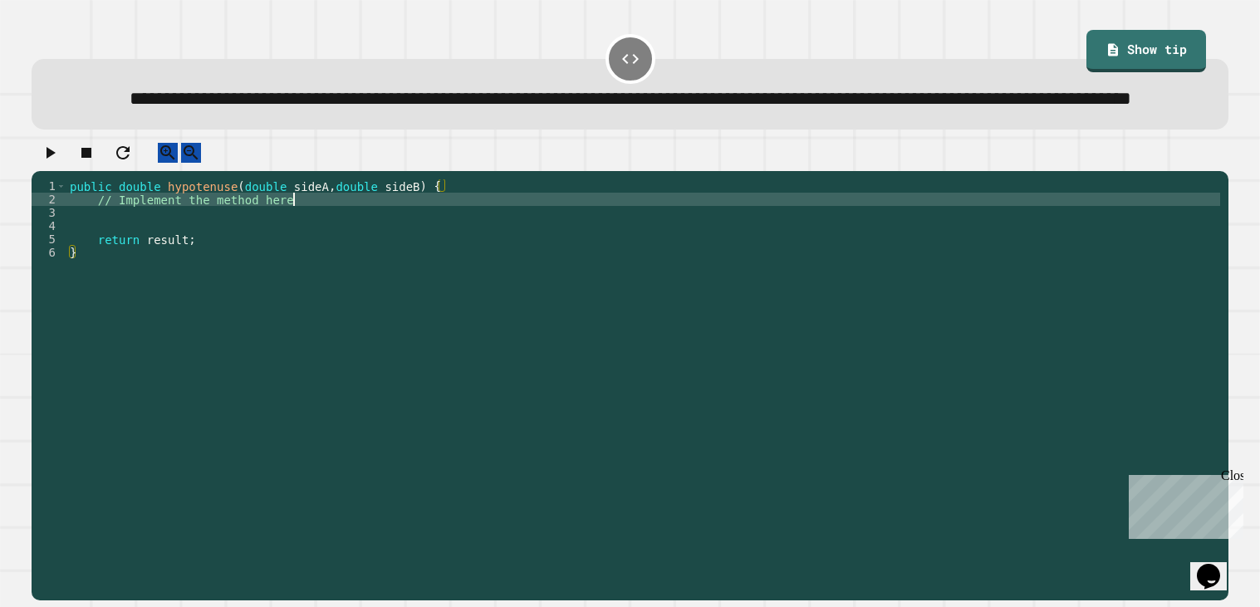
click at [294, 241] on div "public double hypotenuse ( double sideA , double sideB ) { // Implement the met…" at bounding box center [643, 371] width 1154 height 385
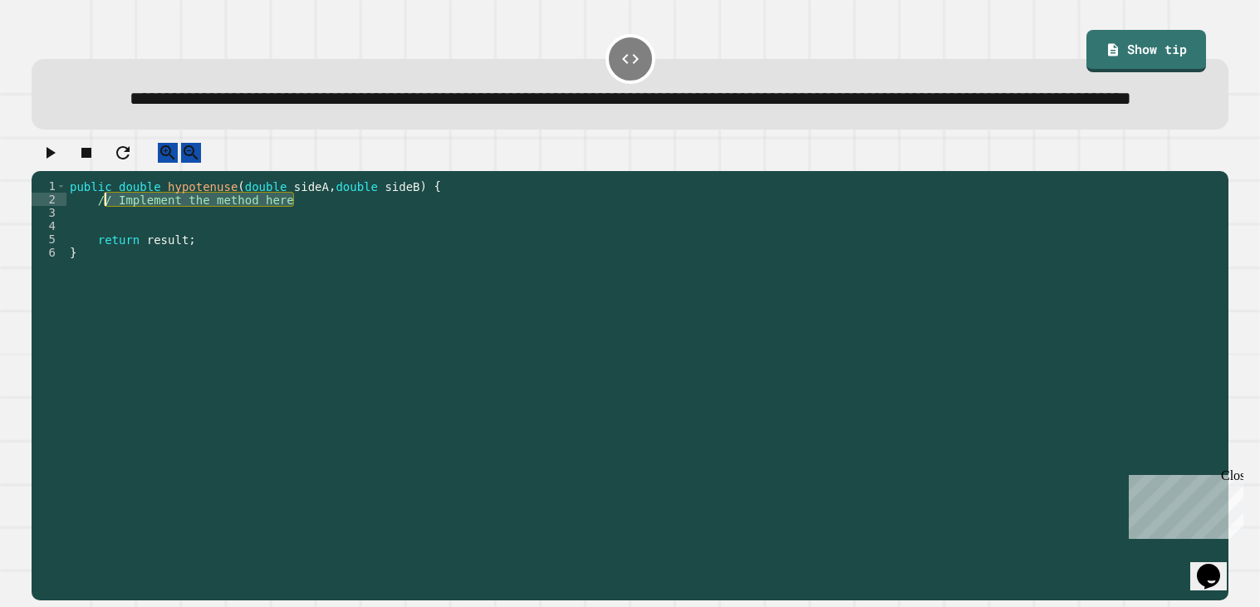
drag, startPoint x: 302, startPoint y: 243, endPoint x: 101, endPoint y: 244, distance: 200.2
click at [101, 244] on div "public double hypotenuse ( double sideA , double sideB ) { // Implement the met…" at bounding box center [643, 371] width 1154 height 385
type textarea "*"
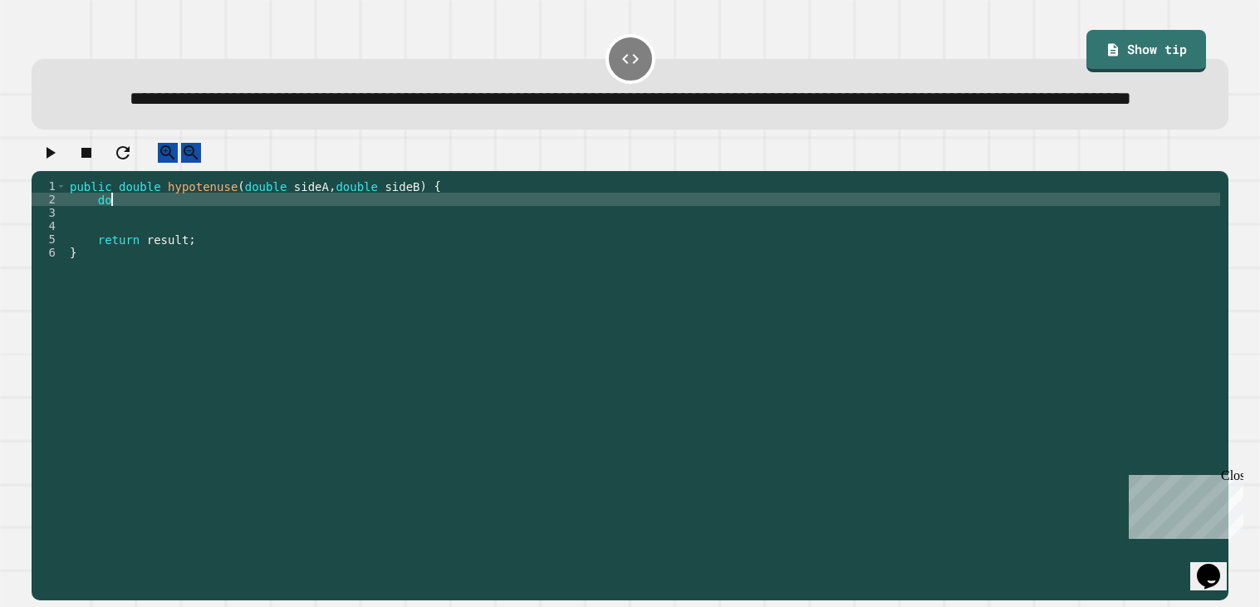
type textarea "*"
click at [149, 245] on div "public double hypotenuse ( double sideA , double sideB ) { int result = Math . …" at bounding box center [643, 371] width 1154 height 385
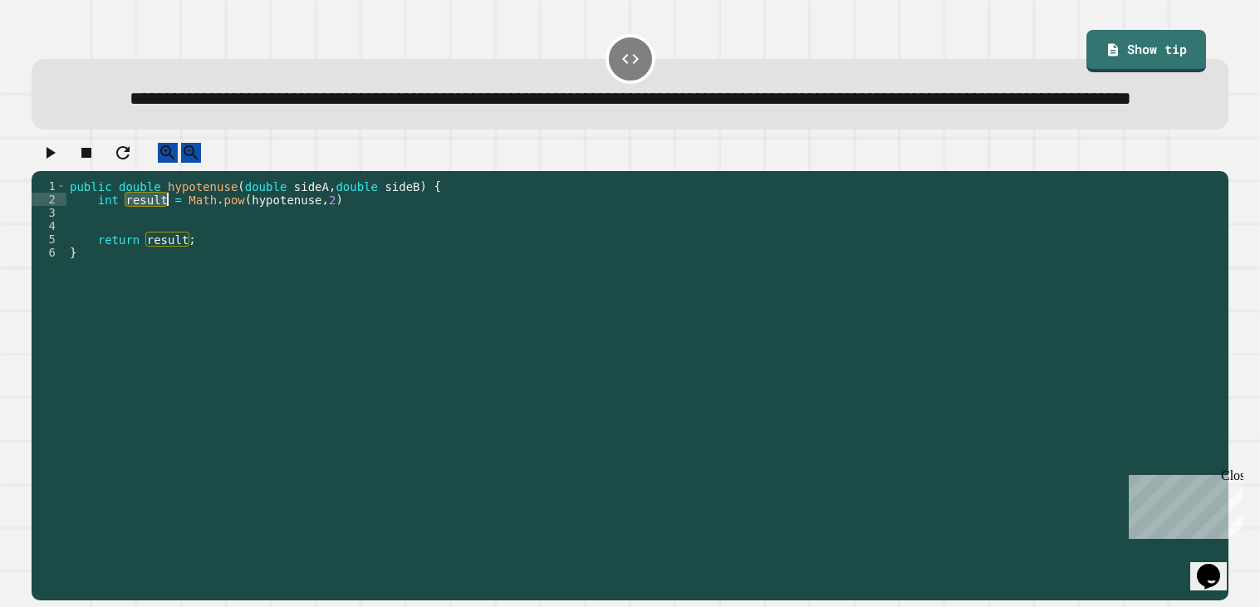
click at [149, 245] on div "public double hypotenuse ( double sideA , double sideB ) { int result = Math . …" at bounding box center [643, 371] width 1154 height 385
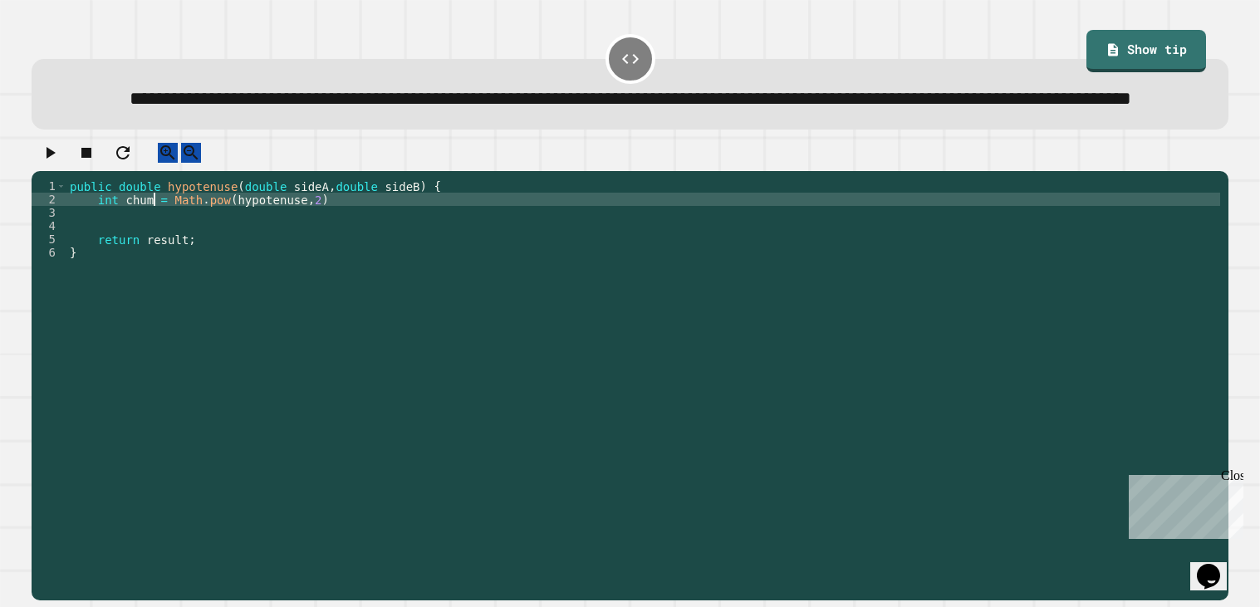
scroll to position [0, 6]
click at [405, 247] on div "public double hypotenuse ( double sideA , double sideB ) { int chum = Math . po…" at bounding box center [643, 371] width 1154 height 385
type textarea "**********"
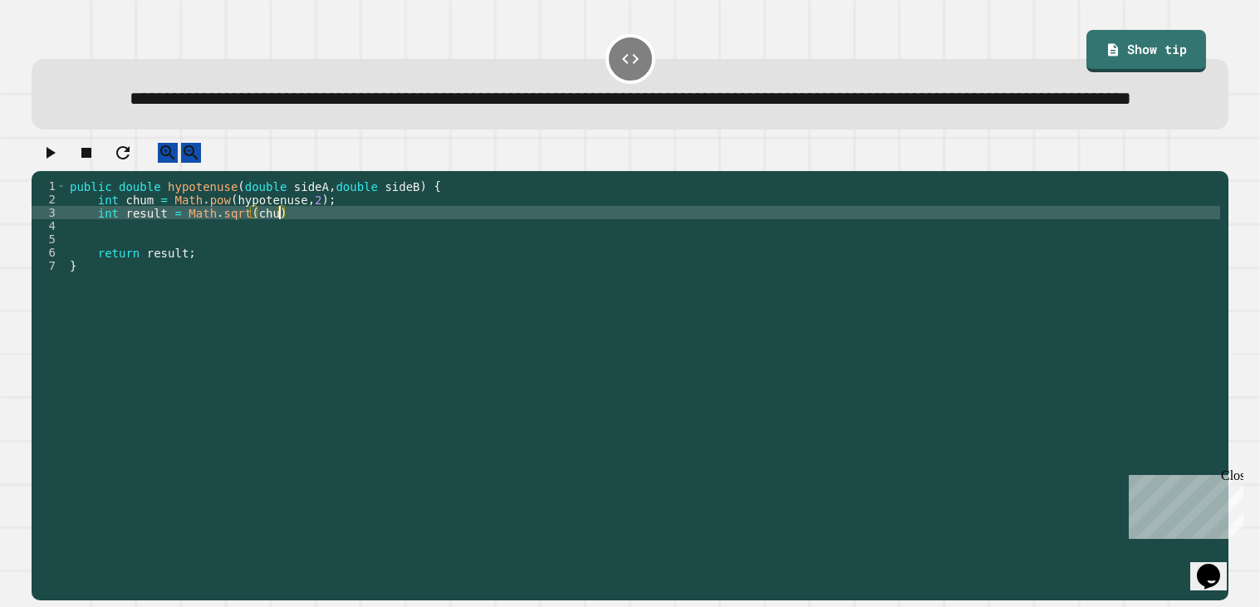
scroll to position [0, 14]
click at [47, 163] on icon "button" at bounding box center [50, 153] width 20 height 20
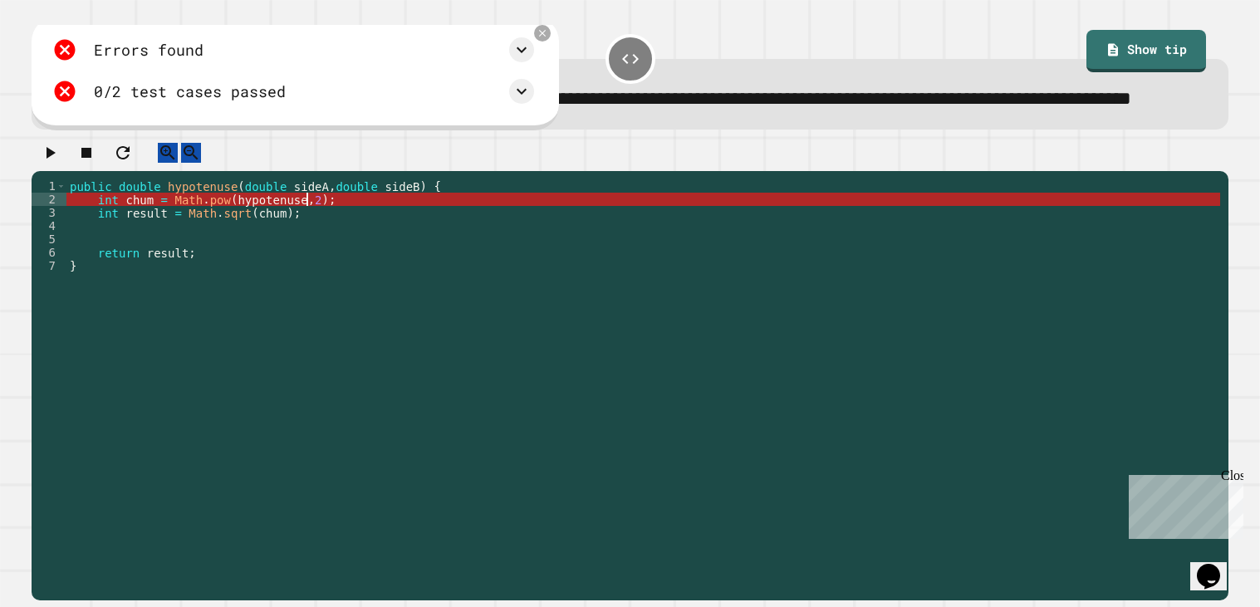
click at [304, 243] on div "public double hypotenuse ( double sideA , double sideB ) { int chum = Math . po…" at bounding box center [643, 371] width 1154 height 385
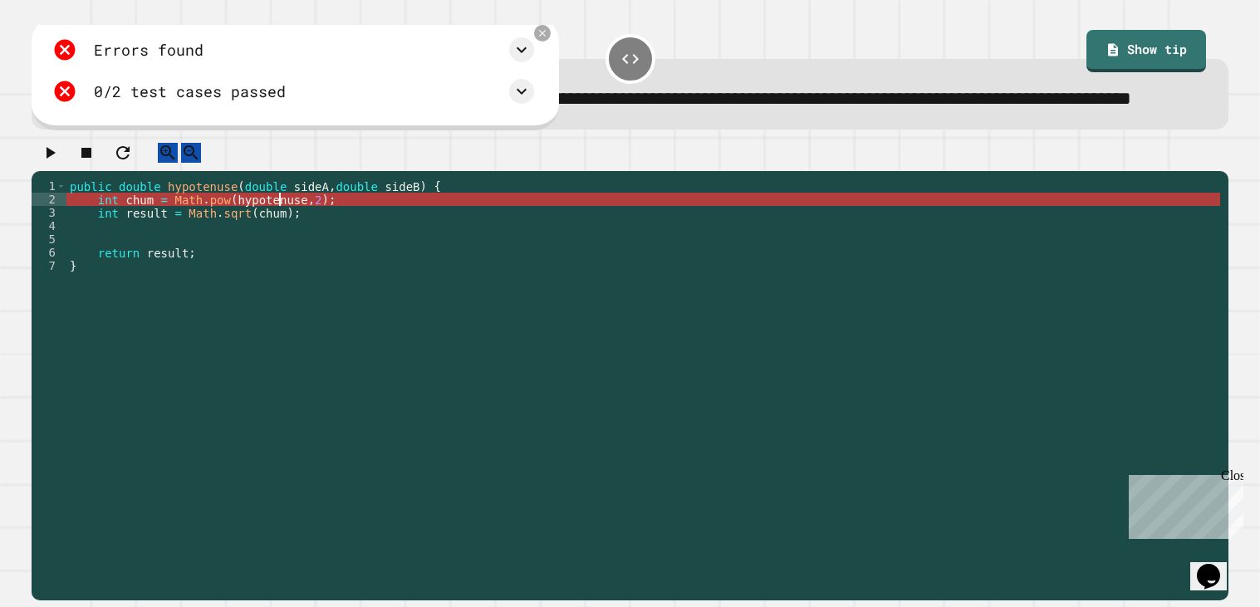
click at [203, 226] on div "public double hypotenuse ( double sideA , double sideB ) { int chum = Math . po…" at bounding box center [643, 371] width 1154 height 385
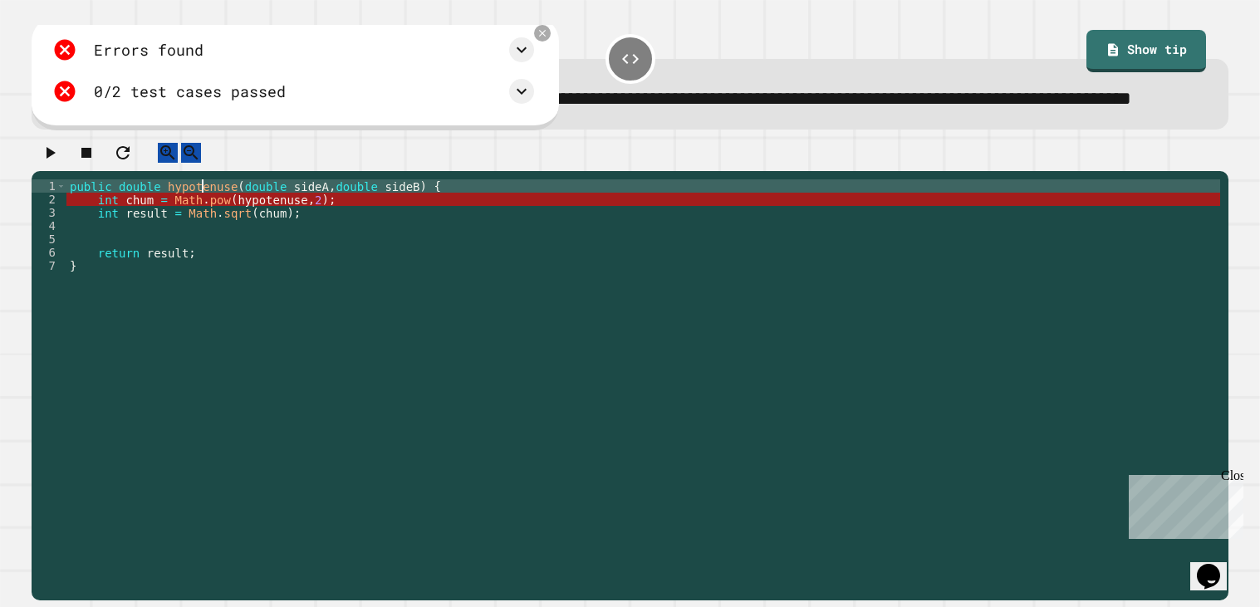
click at [203, 226] on div "public double hypotenuse ( double sideA , double sideB ) { int chum = Math . po…" at bounding box center [643, 371] width 1154 height 385
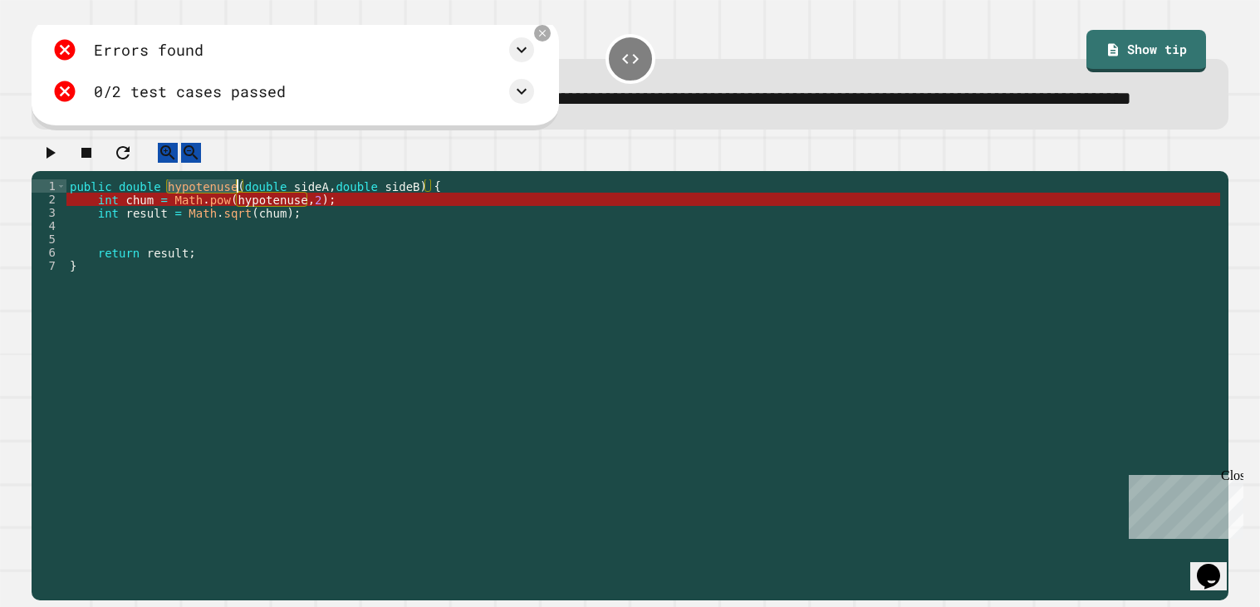
click at [282, 240] on div "public double hypotenuse ( double sideA , double sideB ) { int chum = Math . po…" at bounding box center [643, 371] width 1154 height 385
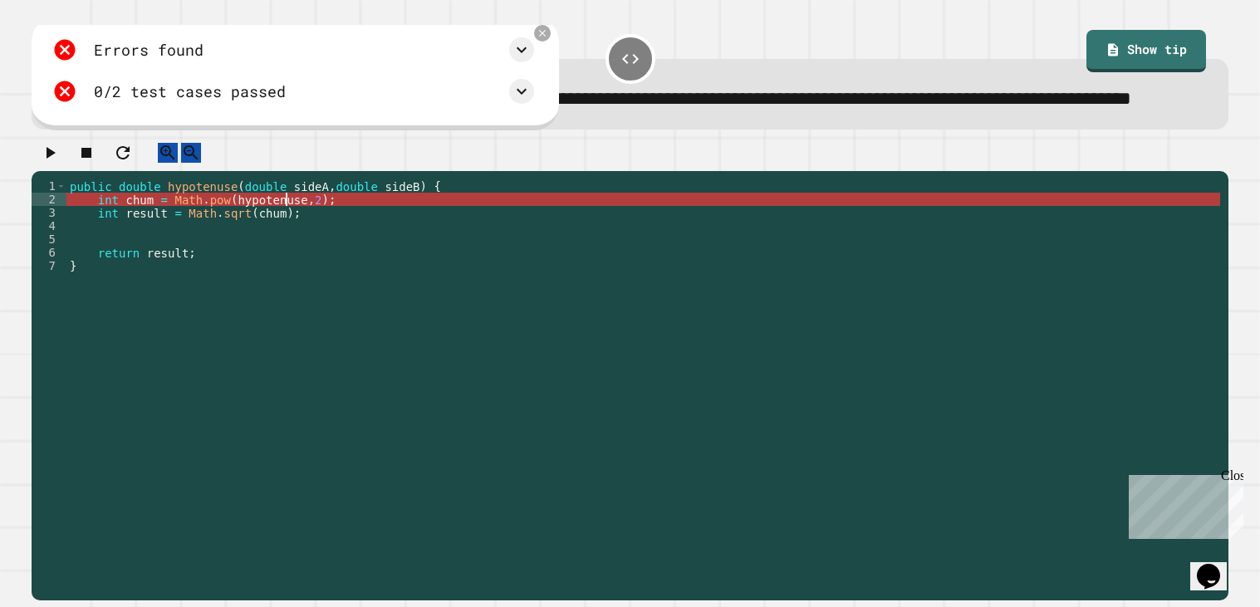
click at [282, 240] on div "public double hypotenuse ( double sideA , double sideB ) { int chum = Math . po…" at bounding box center [643, 371] width 1154 height 385
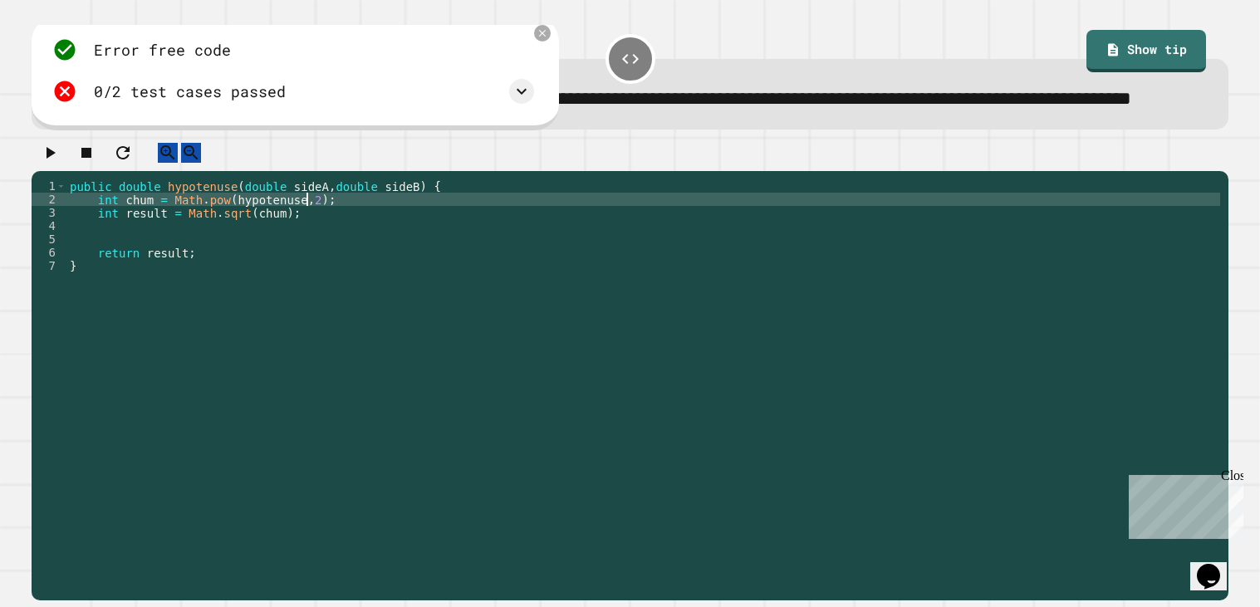
click at [60, 163] on icon "button" at bounding box center [50, 153] width 20 height 20
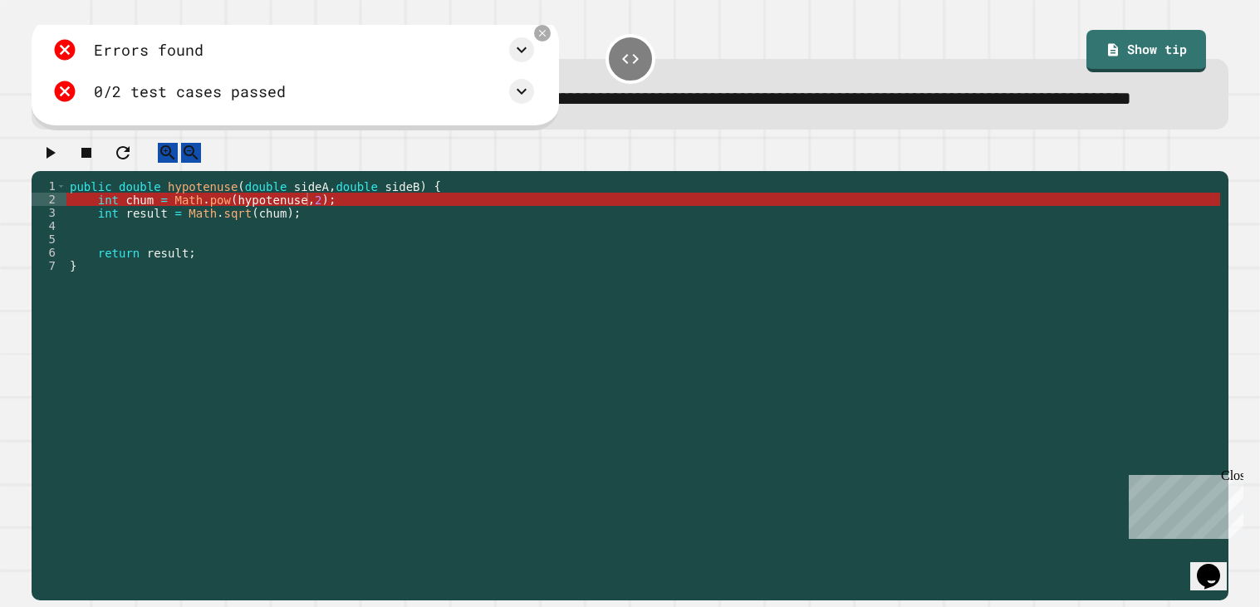
click at [368, 244] on div "public double hypotenuse ( double sideA , double sideB ) { int chum = Math . po…" at bounding box center [643, 371] width 1154 height 385
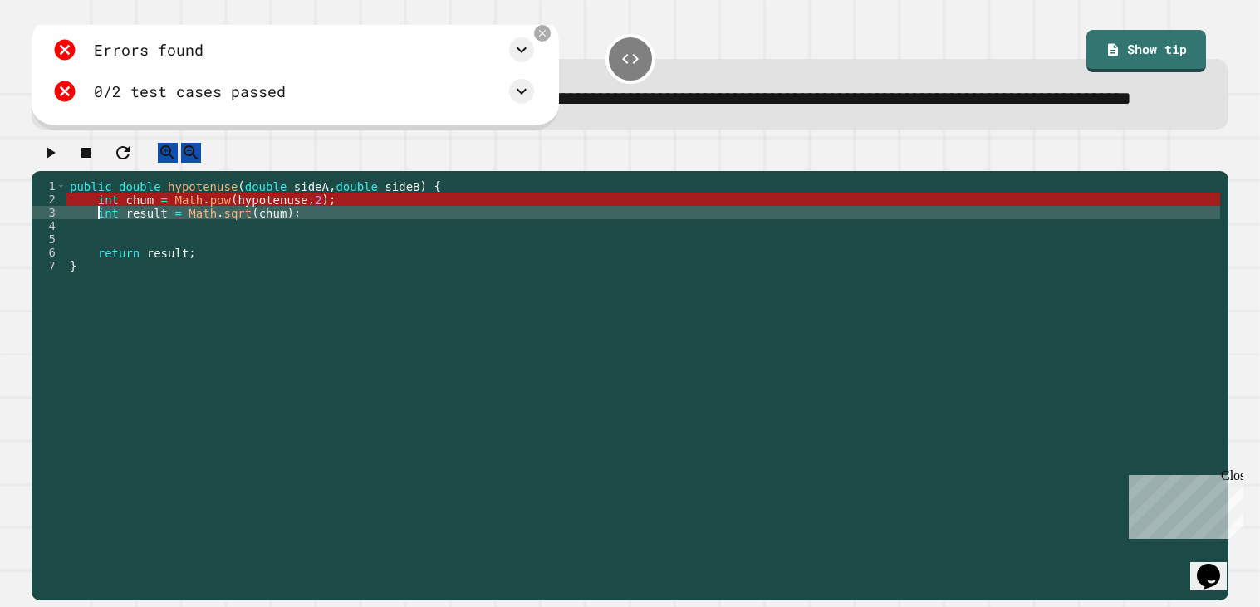
click at [98, 258] on div "public double hypotenuse ( double sideA , double sideB ) { int chum = Math . po…" at bounding box center [643, 371] width 1154 height 385
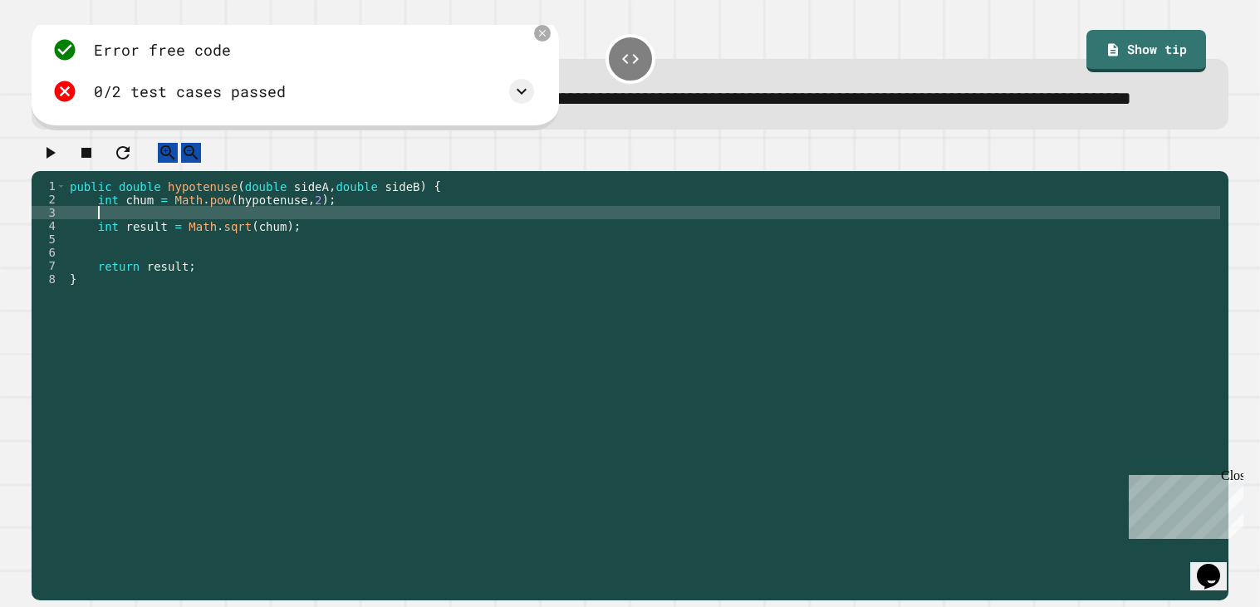
click at [152, 252] on div "public double hypotenuse ( double sideA , double sideB ) { int chum = Math . po…" at bounding box center [643, 371] width 1154 height 385
click at [101, 243] on div "public double hypotenuse ( double sideA , double sideB ) { int chum = Math . po…" at bounding box center [643, 371] width 1154 height 385
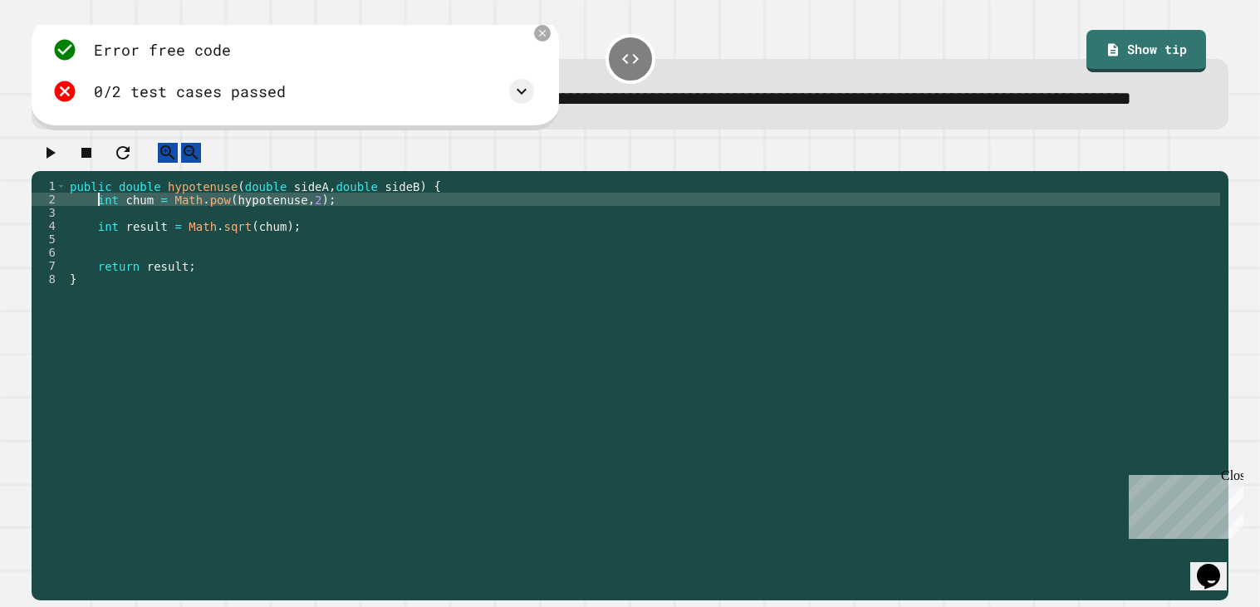
scroll to position [0, 2]
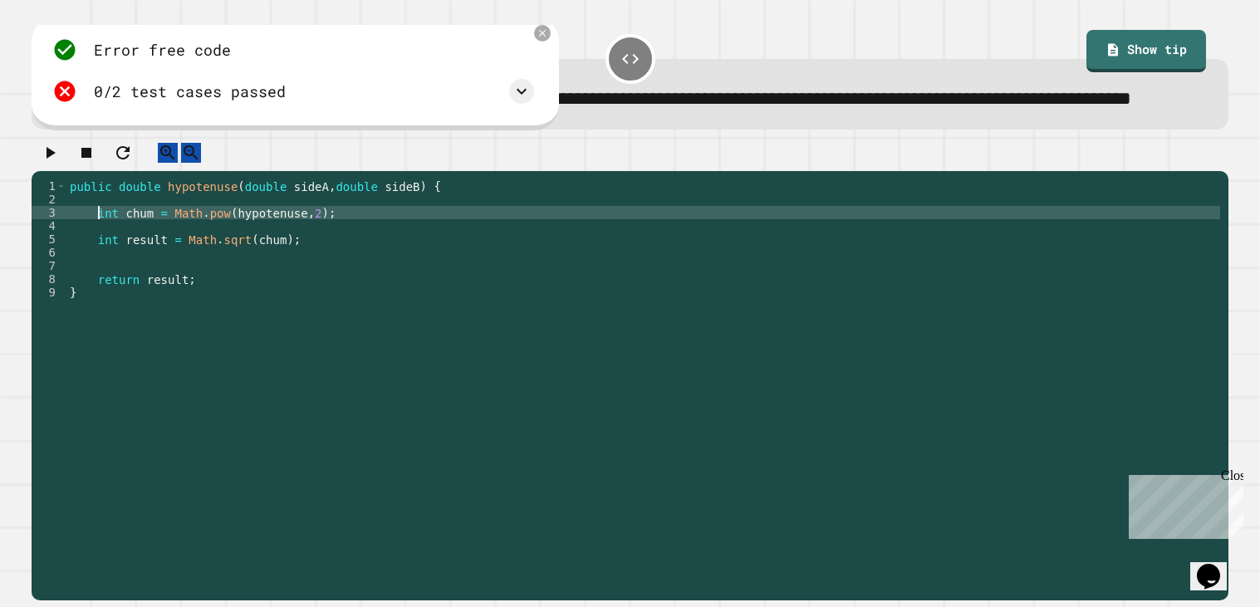
click at [166, 321] on div "public double hypotenuse ( double sideA , double sideB ) { int chum = Math . po…" at bounding box center [643, 371] width 1154 height 385
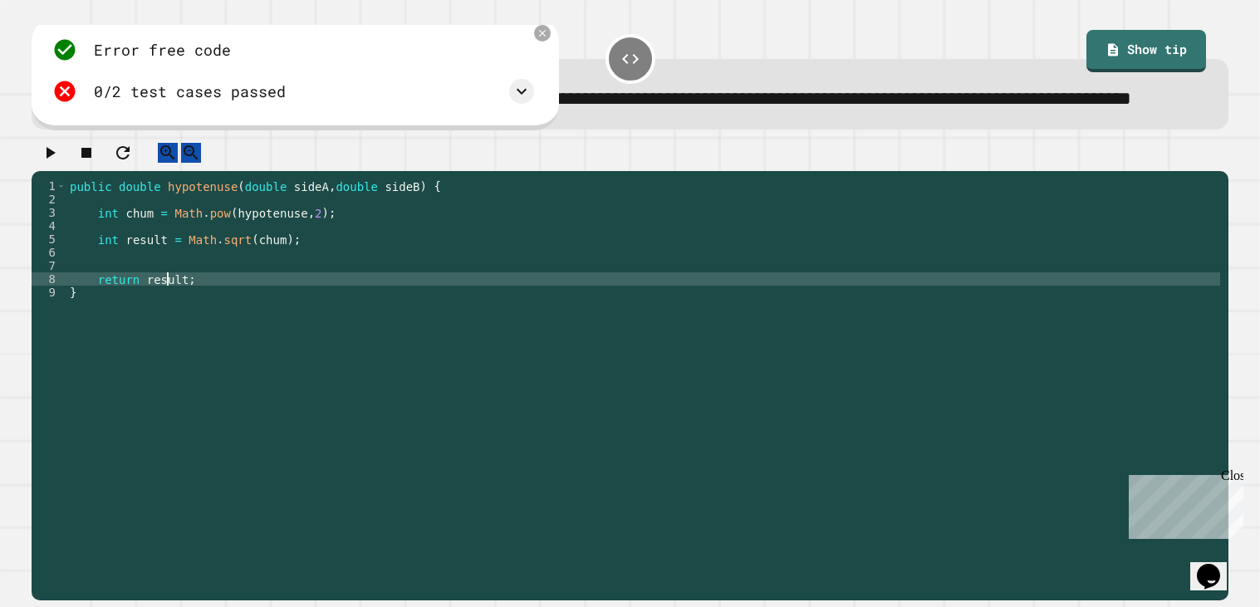
click at [166, 321] on div "public double hypotenuse ( double sideA , double sideB ) { int chum = Math . po…" at bounding box center [643, 371] width 1154 height 385
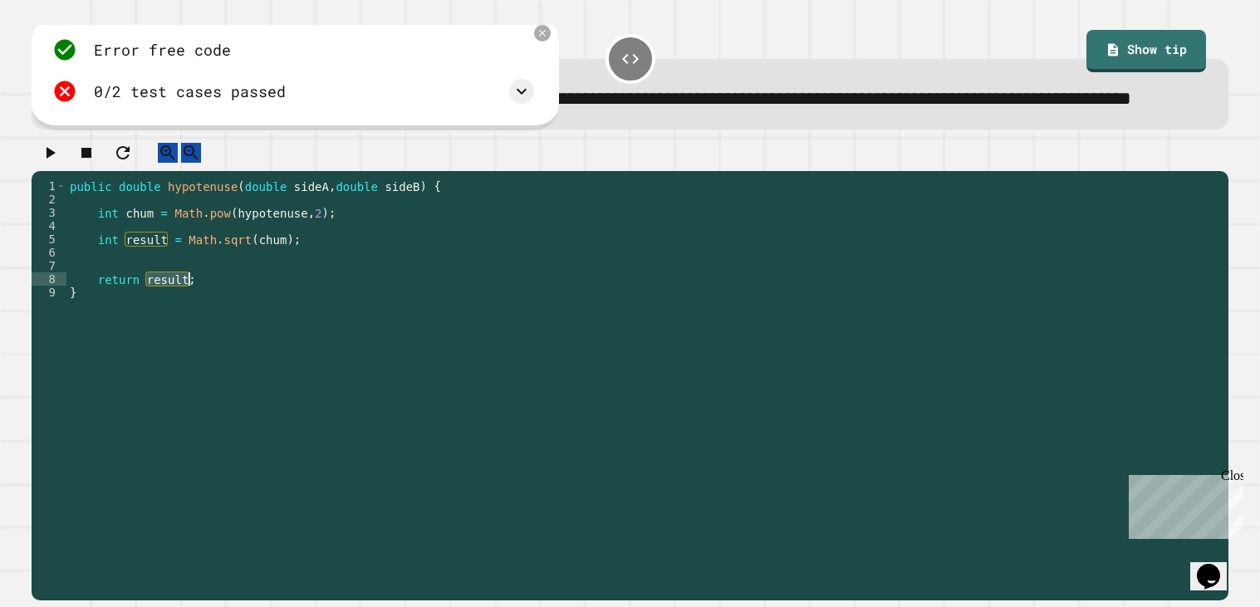
click at [262, 285] on div "public double hypotenuse ( double sideA , double sideB ) { int chum = Math . po…" at bounding box center [643, 371] width 1154 height 385
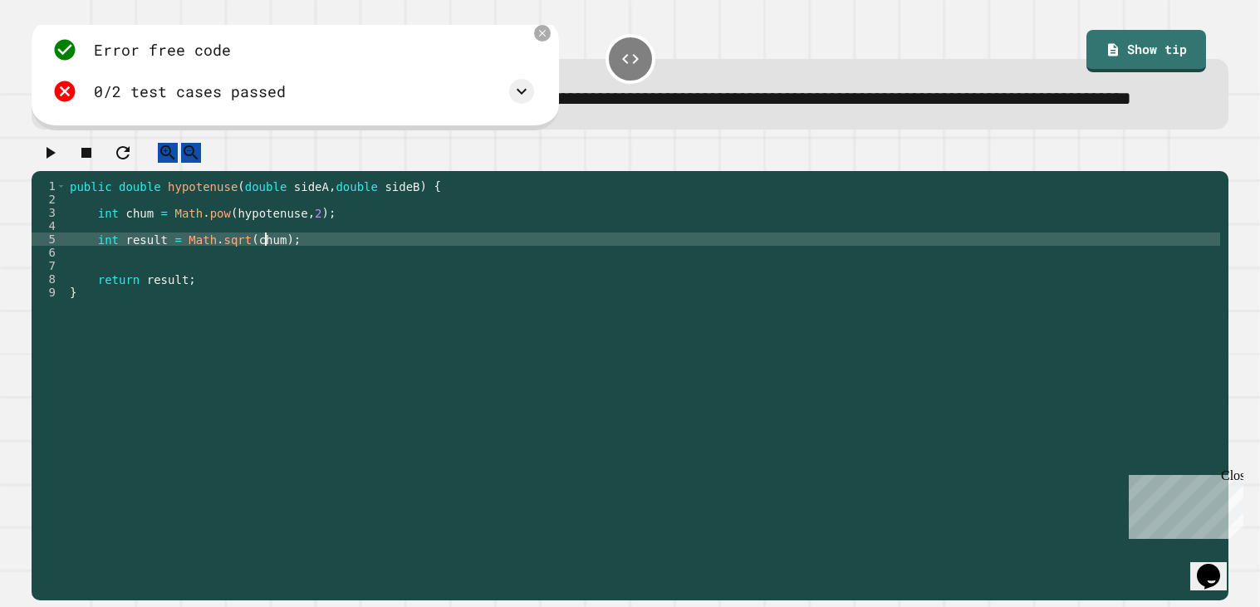
click at [262, 285] on div "public double hypotenuse ( double sideA , double sideB ) { int chum = Math . po…" at bounding box center [643, 371] width 1154 height 385
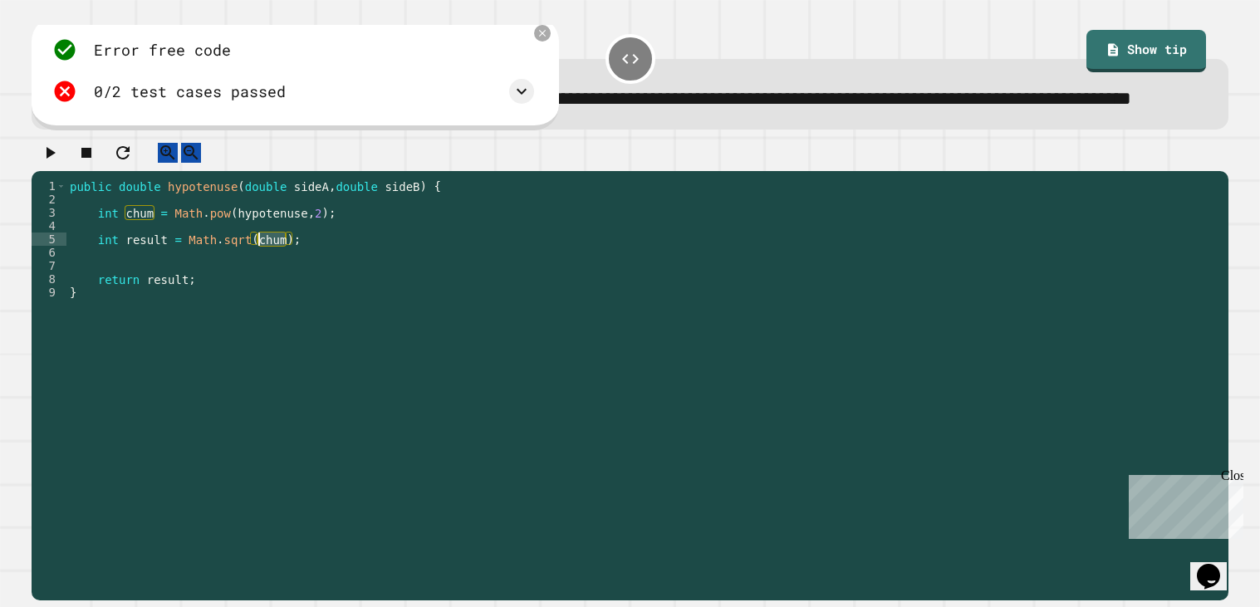
click at [135, 261] on div "public double hypotenuse ( double sideA , double sideB ) { int chum = Math . po…" at bounding box center [643, 371] width 1154 height 385
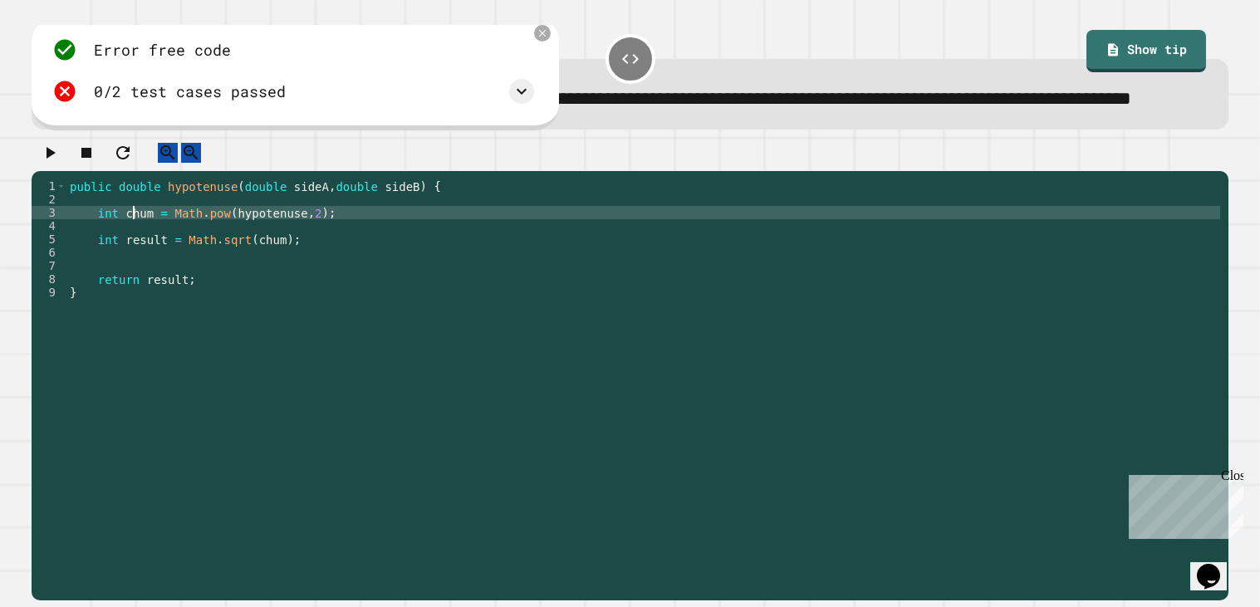
click at [135, 261] on div "public double hypotenuse ( double sideA , double sideB ) { int chum = Math . po…" at bounding box center [643, 371] width 1154 height 385
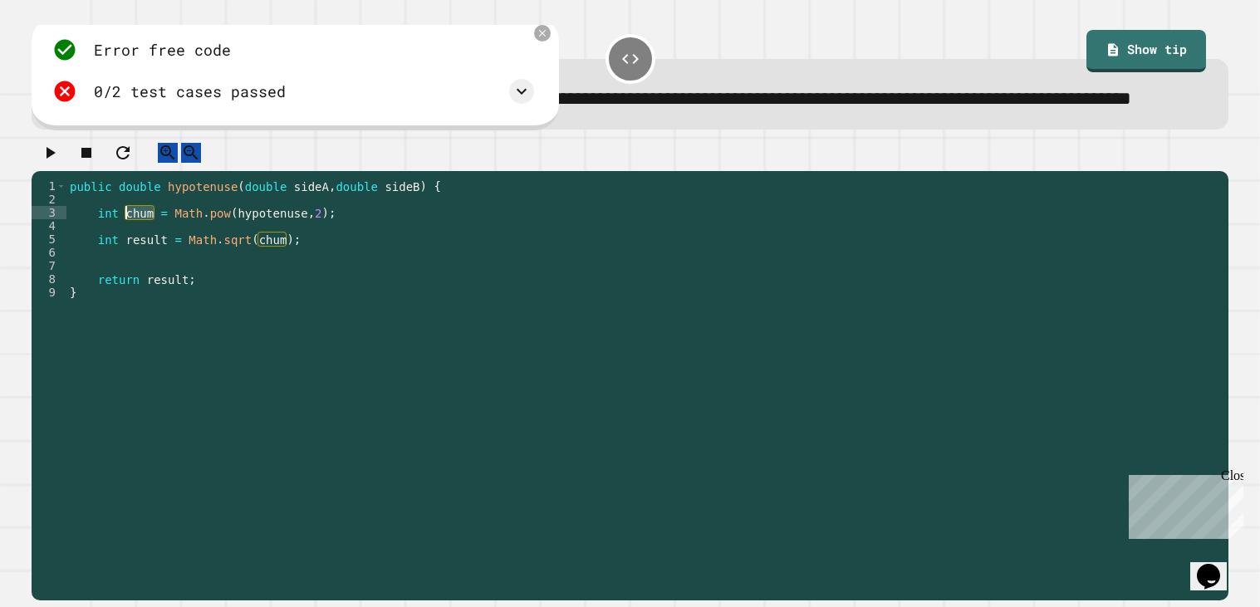
scroll to position [0, 3]
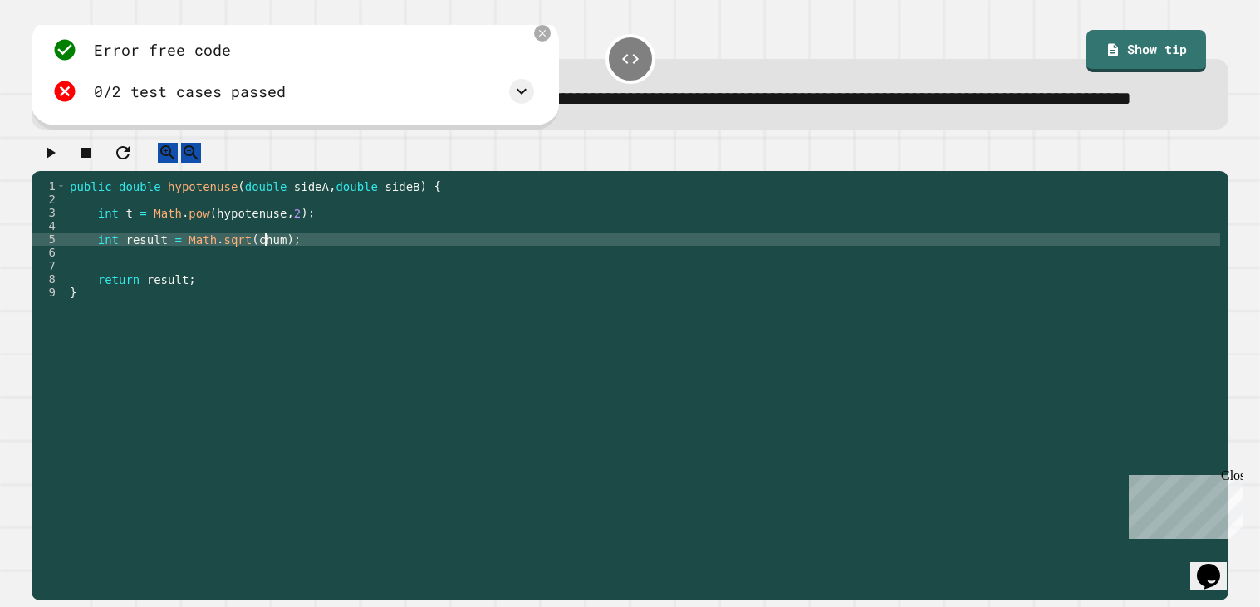
click at [263, 283] on div "public double hypotenuse ( double sideA , double sideB ) { int t = Math . pow (…" at bounding box center [643, 371] width 1154 height 385
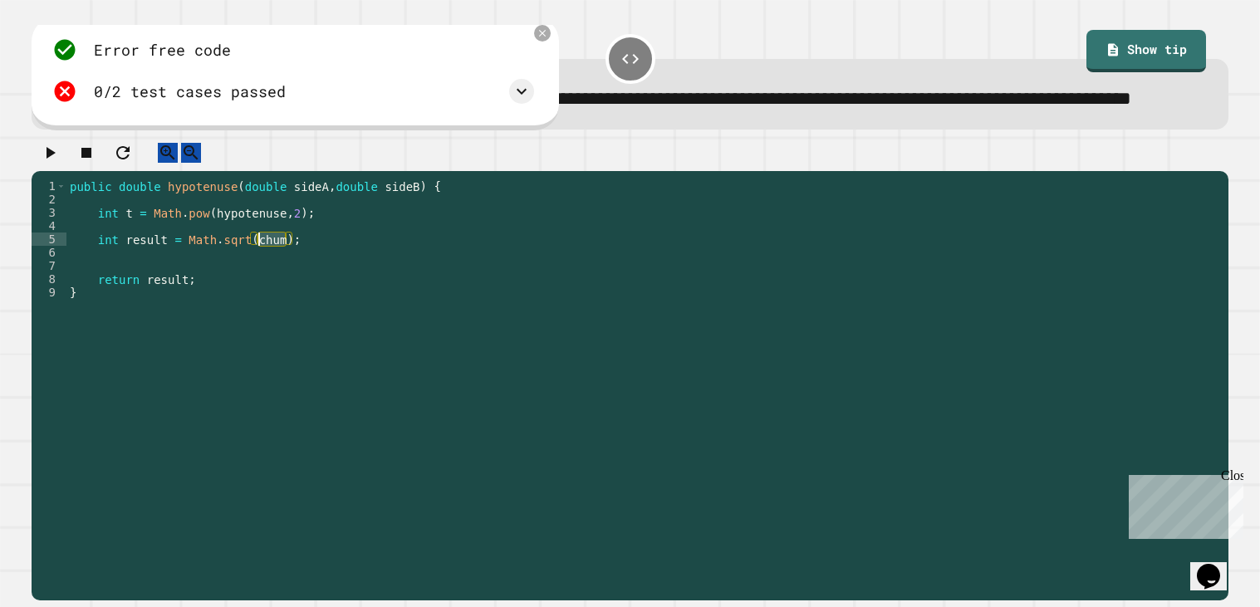
scroll to position [0, 12]
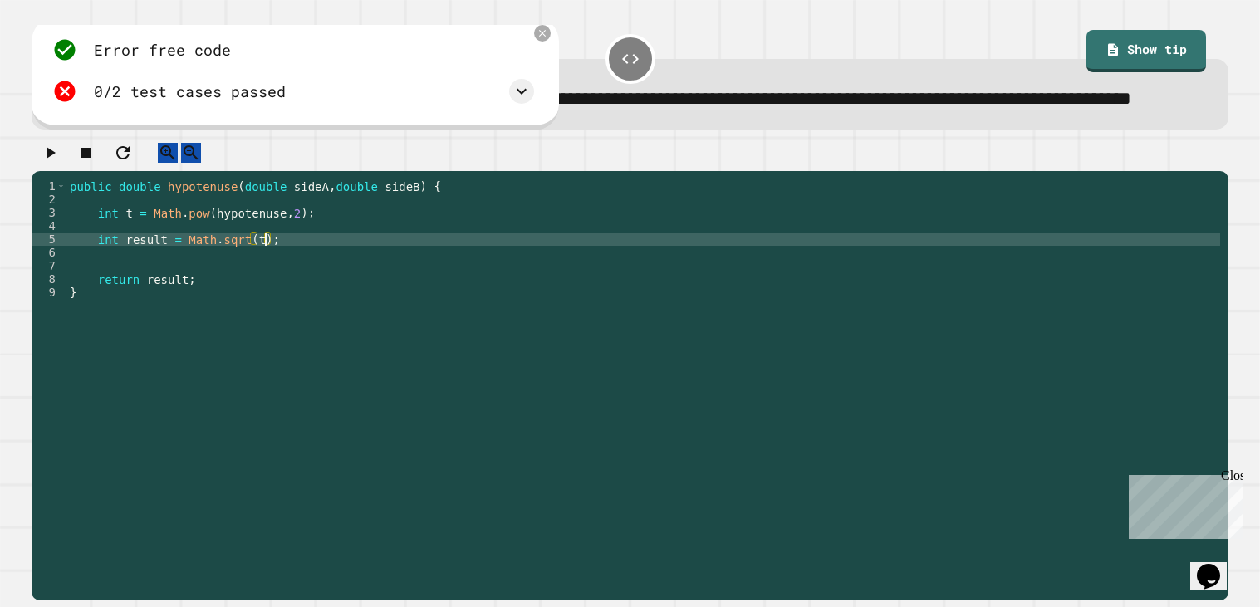
click at [51, 163] on icon "button" at bounding box center [50, 153] width 20 height 20
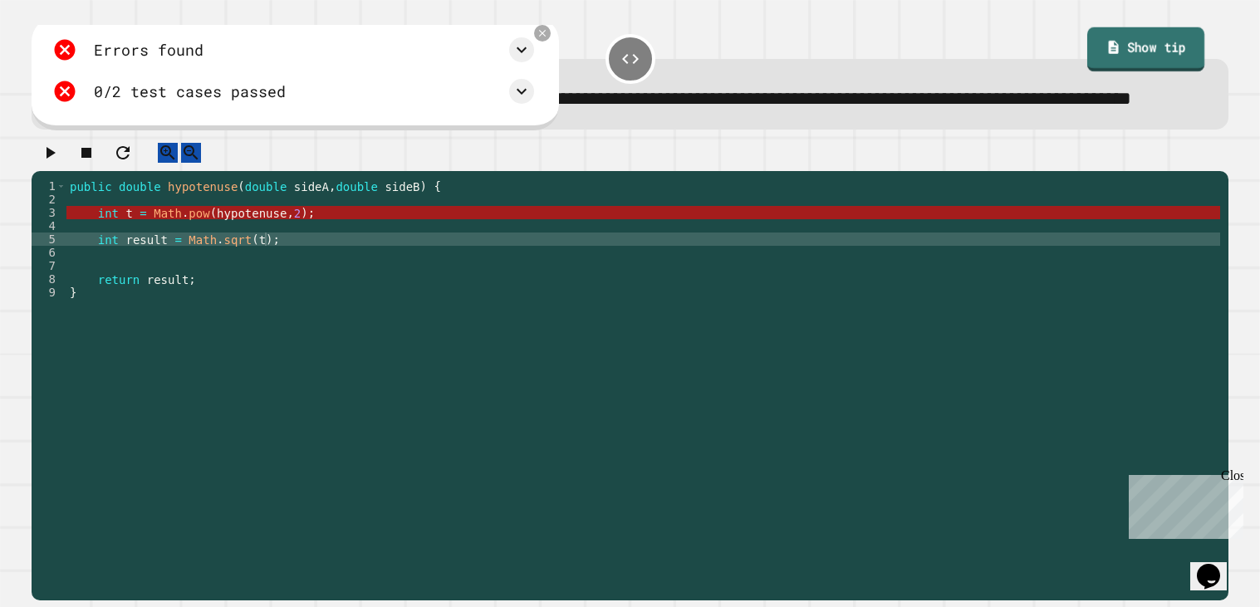
click at [1112, 42] on icon at bounding box center [1114, 48] width 10 height 13
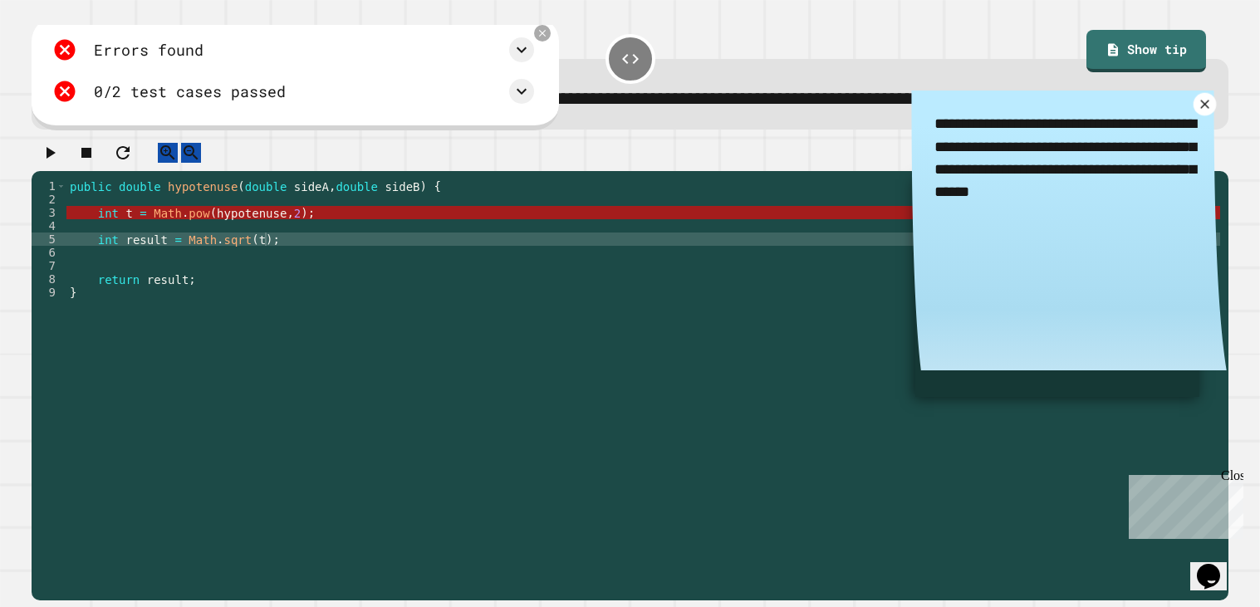
click at [1200, 111] on icon at bounding box center [1204, 103] width 15 height 15
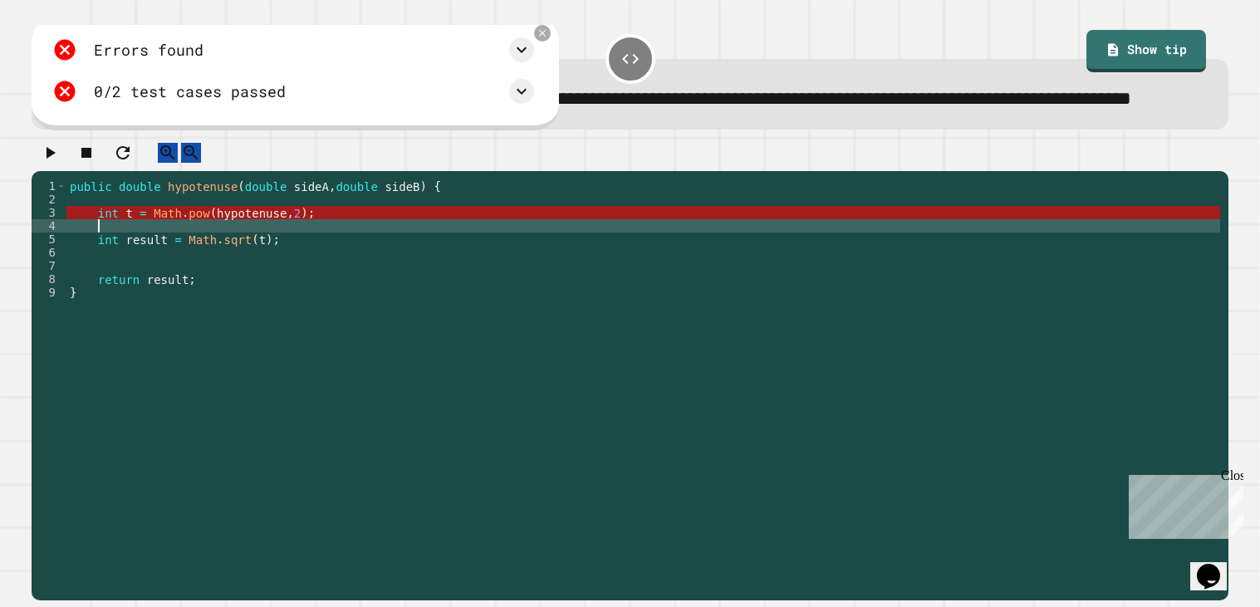
scroll to position [0, 1]
click at [287, 268] on div "public double hypotenuse ( double sideA , double sideB ) { int t = Math . pow (…" at bounding box center [643, 371] width 1154 height 385
click at [262, 282] on div "public double hypotenuse ( double sideA , double sideB ) { int t = Math . pow (…" at bounding box center [643, 371] width 1154 height 385
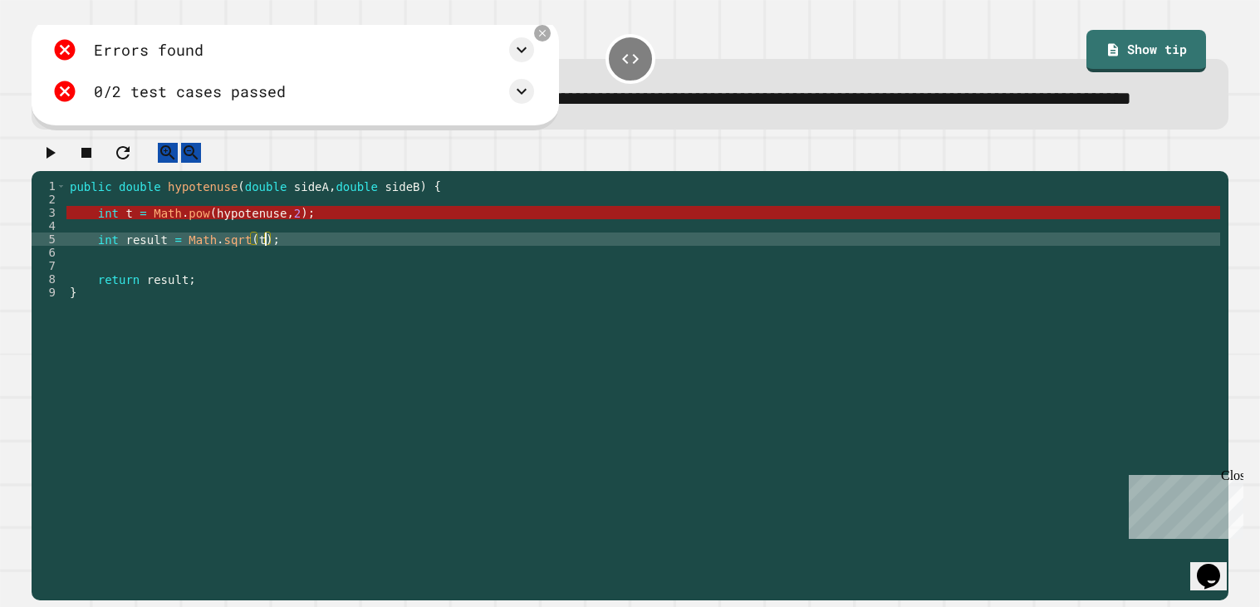
click at [221, 265] on div "public double hypotenuse ( double sideA , double sideB ) { int t = Math . pow (…" at bounding box center [643, 371] width 1154 height 385
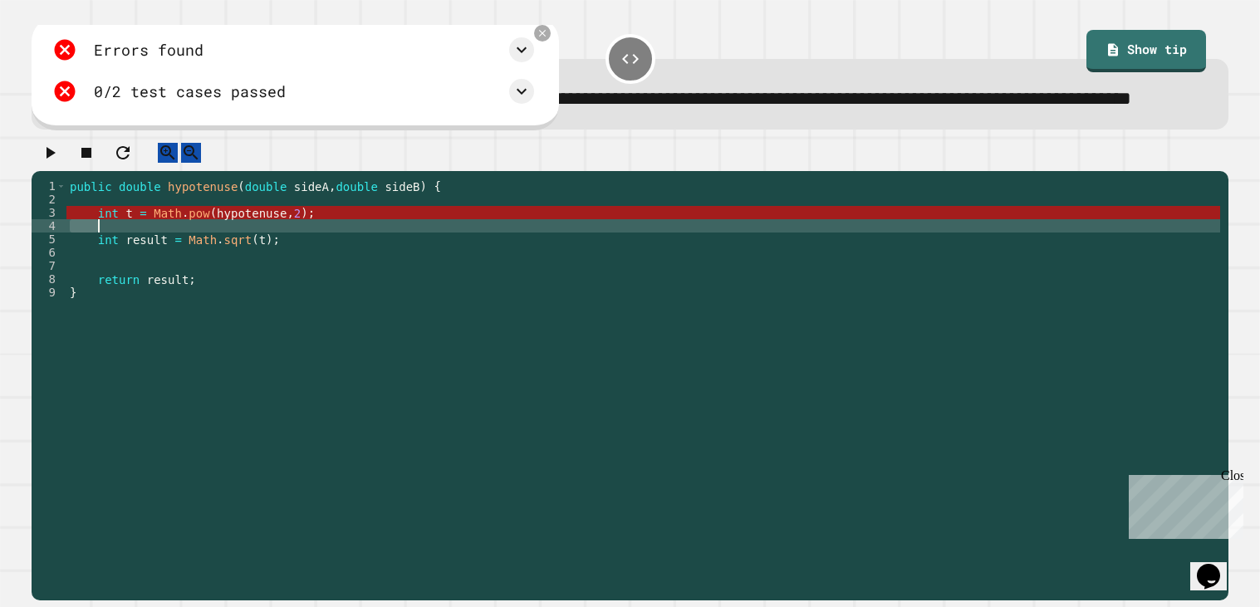
click at [221, 265] on div "public double hypotenuse ( double sideA , double sideB ) { int t = Math . pow (…" at bounding box center [643, 371] width 1154 height 385
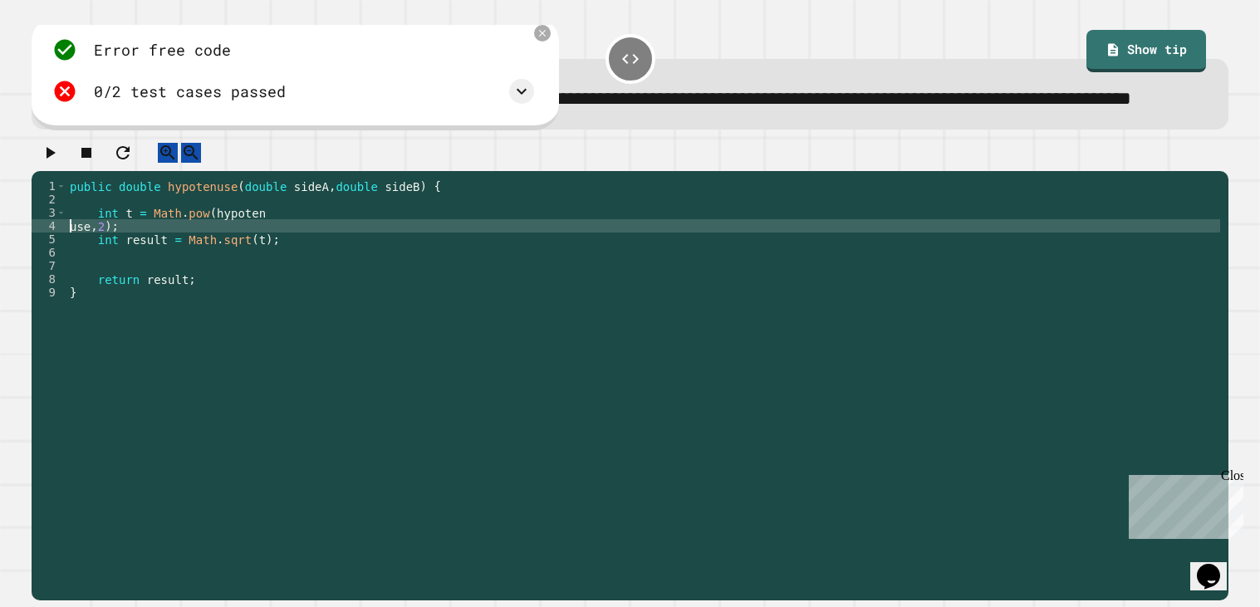
click at [265, 262] on div "public double hypotenuse ( double sideA , double sideB ) { int t = Math . pow (…" at bounding box center [643, 358] width 1154 height 359
click at [265, 262] on div "public double hypotenuse ( double sideA , double sideB ) { int t = Math . pow (…" at bounding box center [643, 371] width 1154 height 385
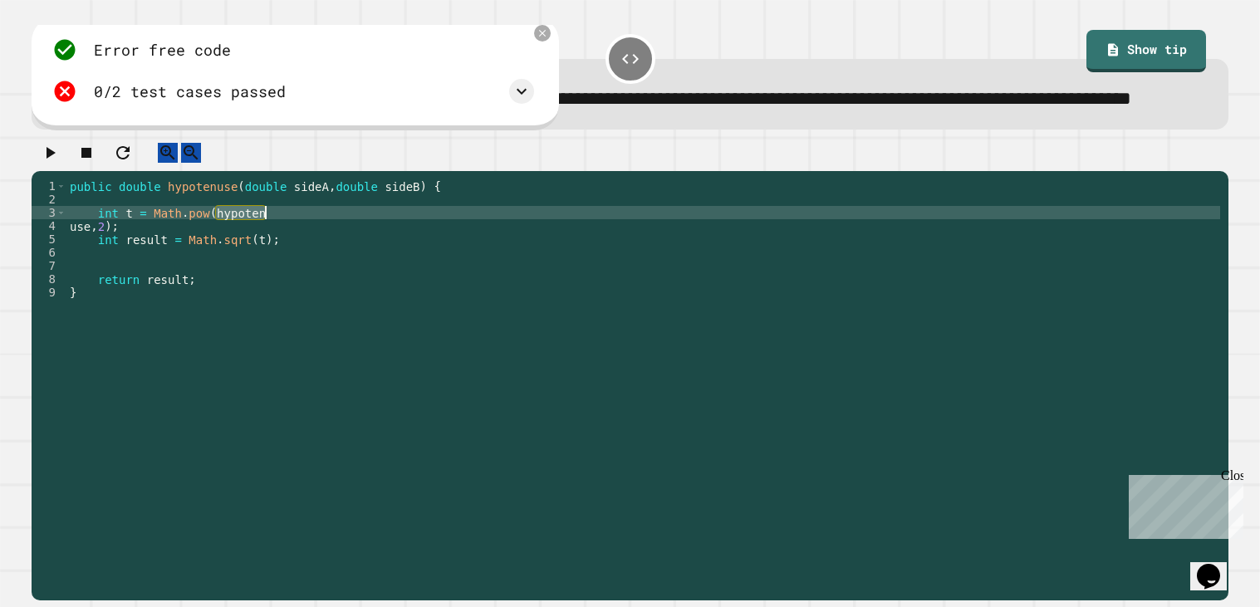
type textarea "**********"
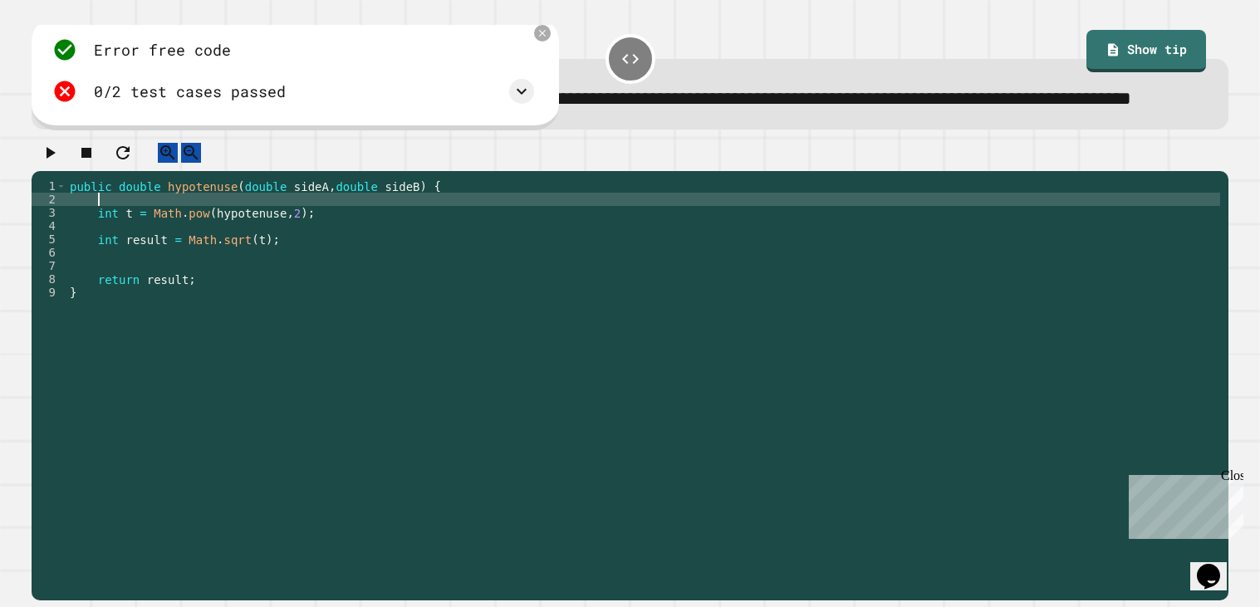
click at [247, 243] on div "public double hypotenuse ( double sideA , double sideB ) { int t = Math . pow (…" at bounding box center [643, 371] width 1154 height 385
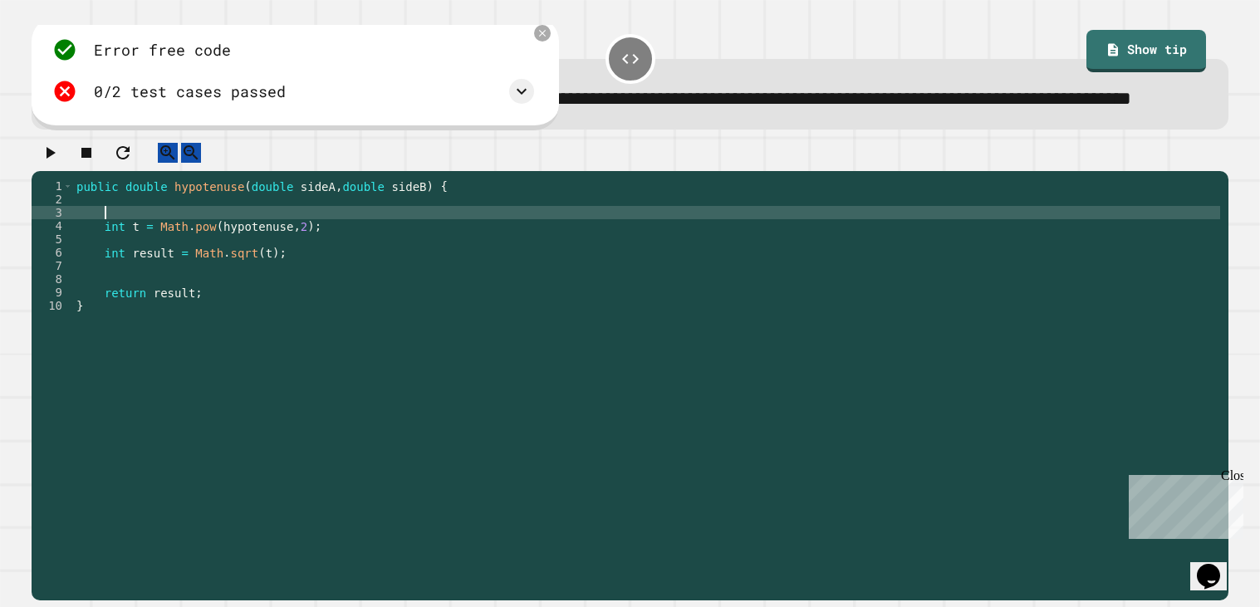
click at [247, 243] on div "public double hypotenuse ( double sideA , double sideB ) { int t = Math . pow (…" at bounding box center [650, 371] width 1154 height 385
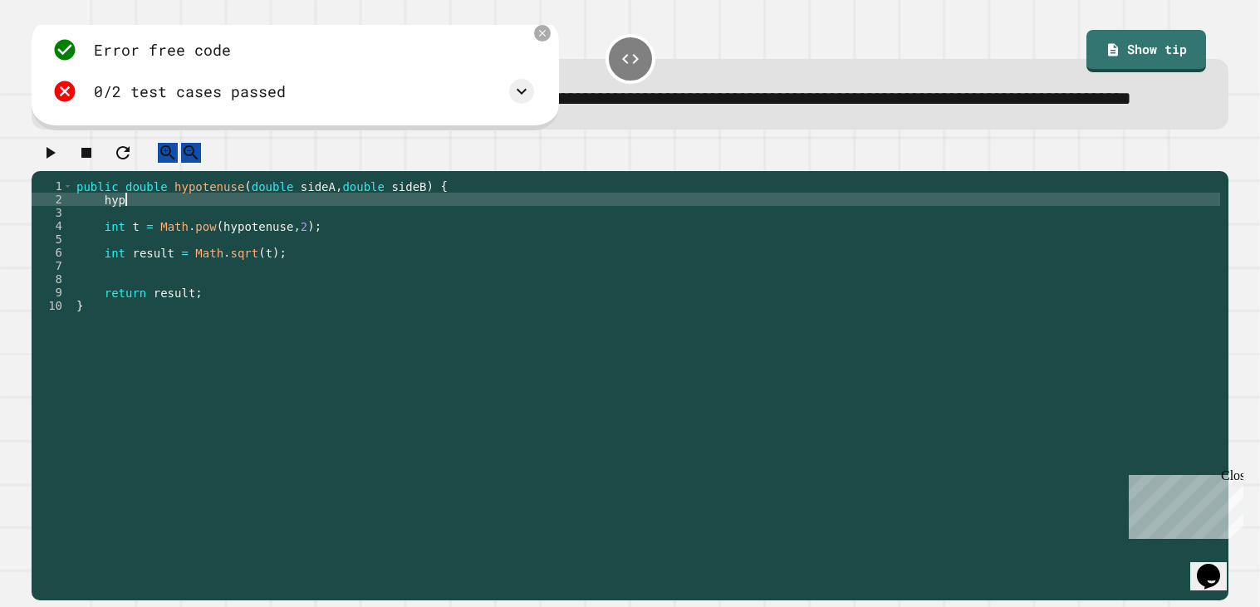
scroll to position [0, 2]
type textarea "*"
click at [293, 273] on div "public double hypotenuse ( double sideA , double sideB ) { int t = Math . pow (…" at bounding box center [646, 371] width 1147 height 385
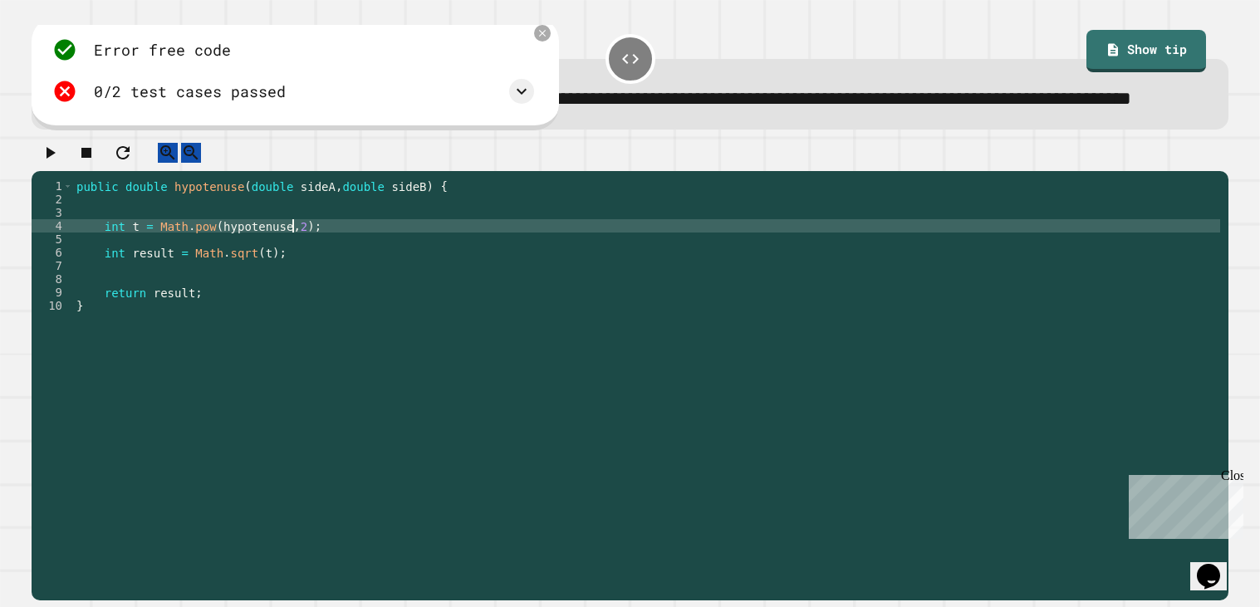
click at [293, 273] on div "public double hypotenuse ( double sideA , double sideB ) { int t = Math . pow (…" at bounding box center [646, 371] width 1147 height 385
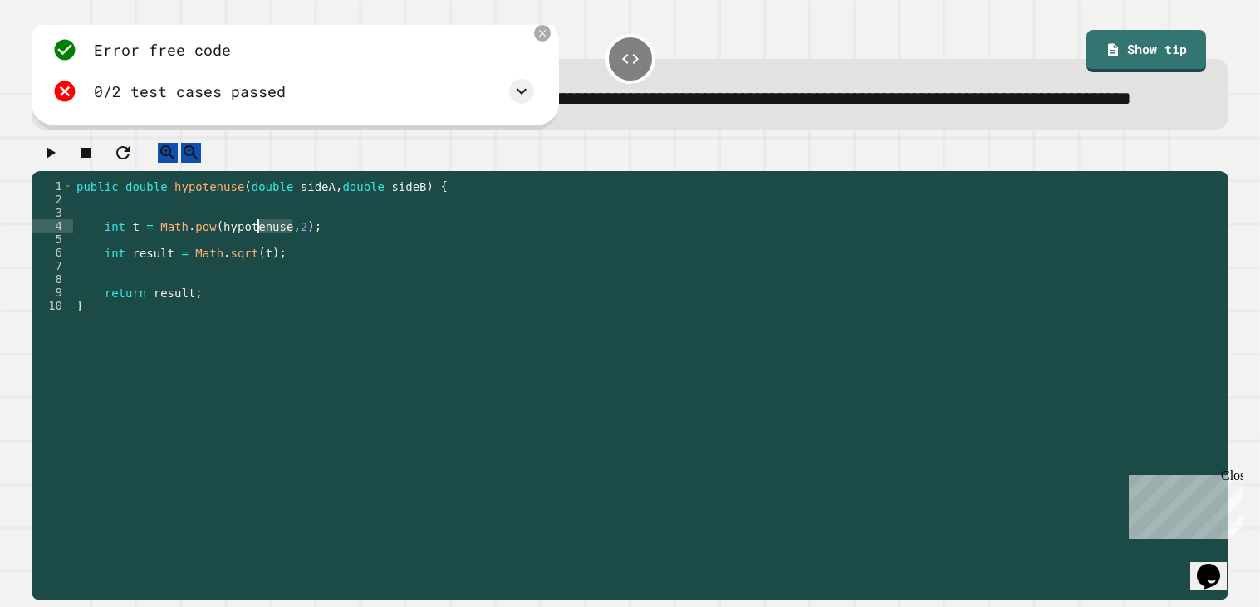
drag, startPoint x: 293, startPoint y: 273, endPoint x: 272, endPoint y: 268, distance: 22.0
click at [272, 268] on div "public double hypotenuse ( double sideA , double sideB ) { int t = Math . pow (…" at bounding box center [646, 371] width 1147 height 385
click at [238, 258] on div "public double hypotenuse ( double sideA , double sideB ) { int t = Math . pow (…" at bounding box center [646, 371] width 1147 height 385
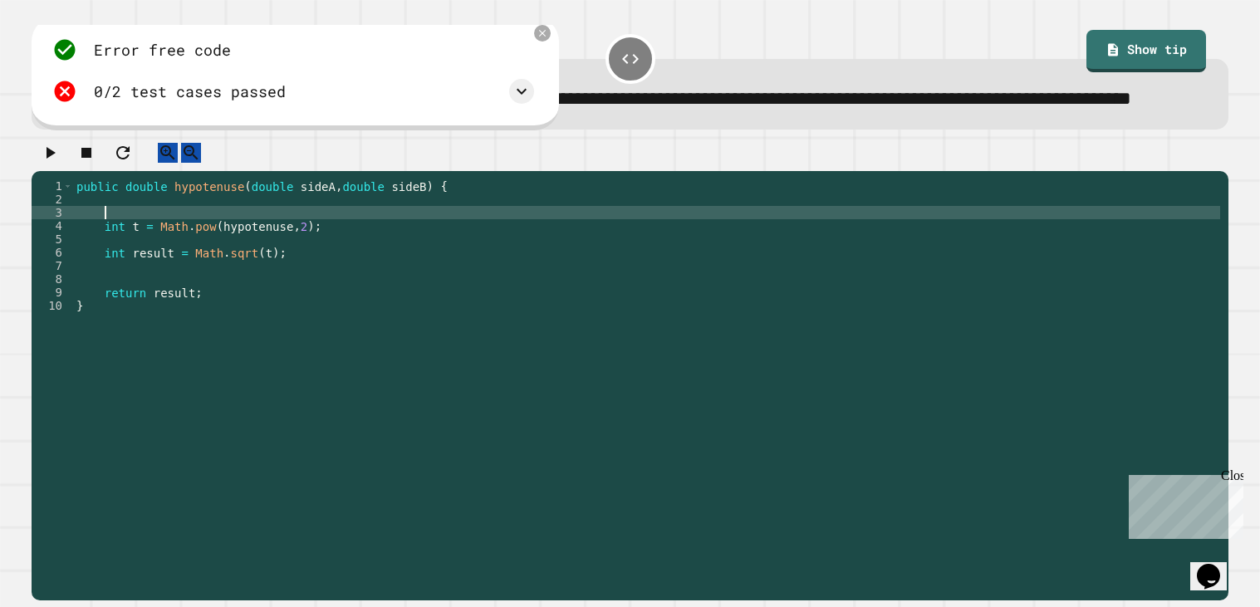
click at [238, 251] on div "public double hypotenuse ( double sideA , double sideB ) { int t = Math . pow (…" at bounding box center [646, 371] width 1147 height 385
type textarea "*"
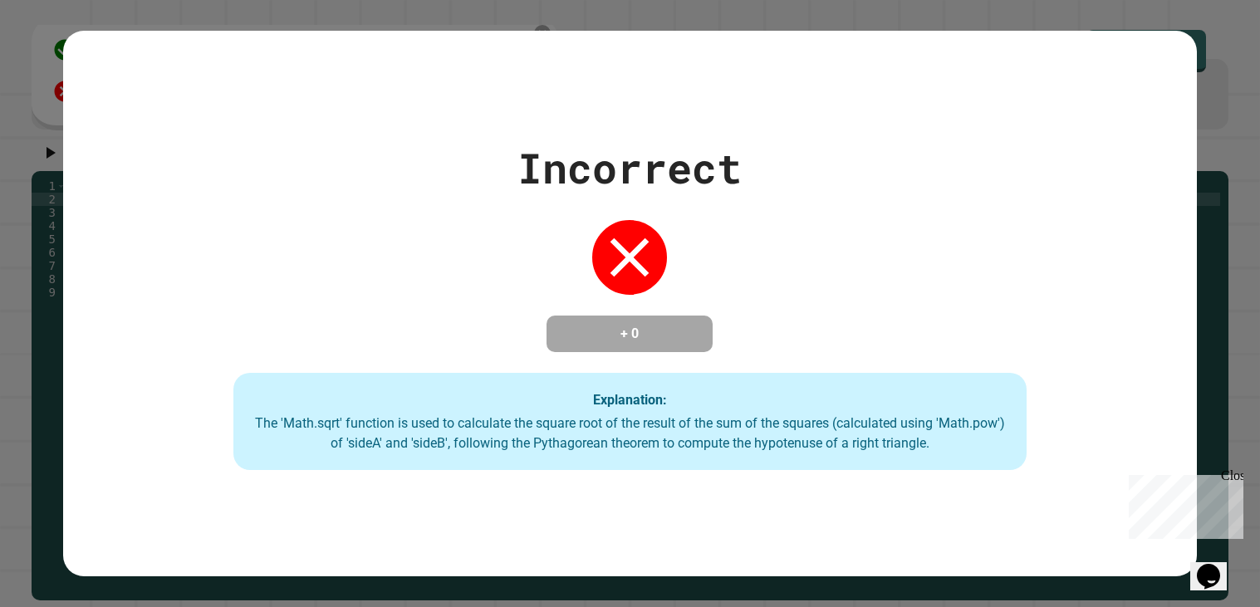
click at [23, 284] on div "Incorrect + 0 Explanation: The 'Math.sqrt' function is used to calculate the sq…" at bounding box center [630, 303] width 1260 height 607
